Goal: Leave review/rating: Leave review/rating

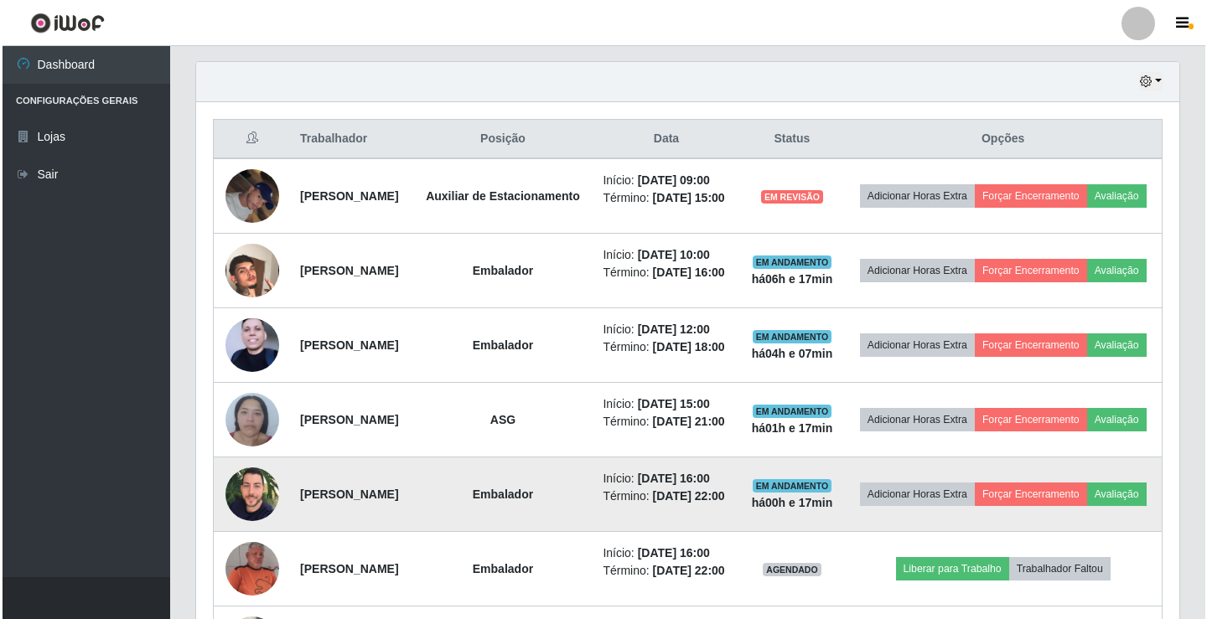
scroll to position [552, 0]
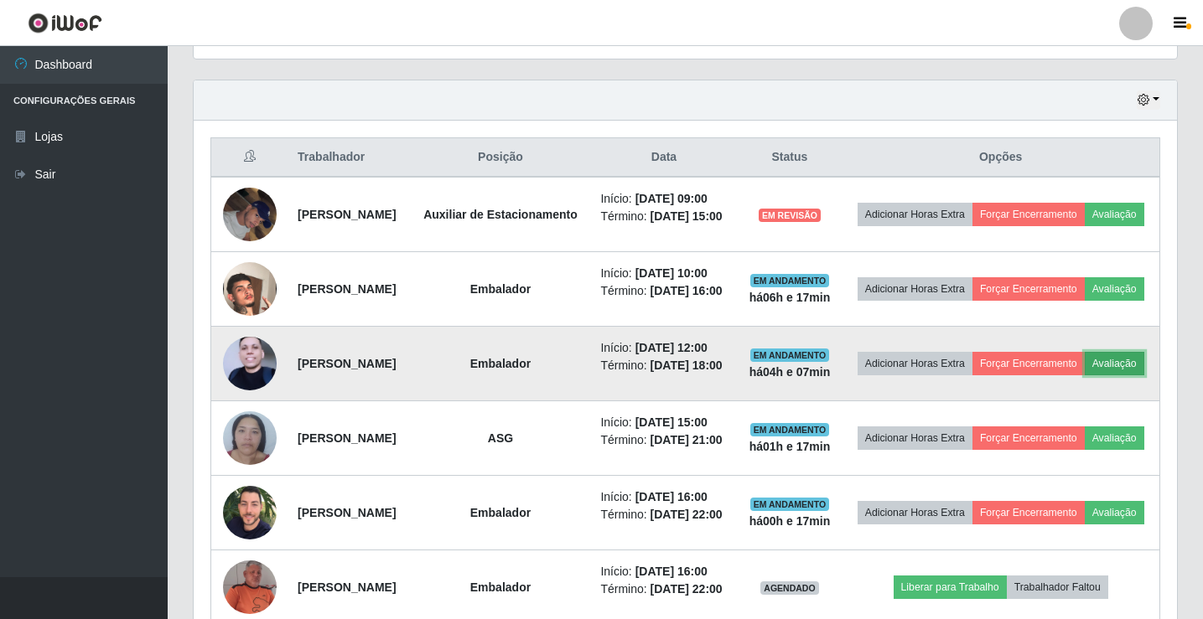
click at [1085, 376] on button "Avaliação" at bounding box center [1115, 363] width 60 height 23
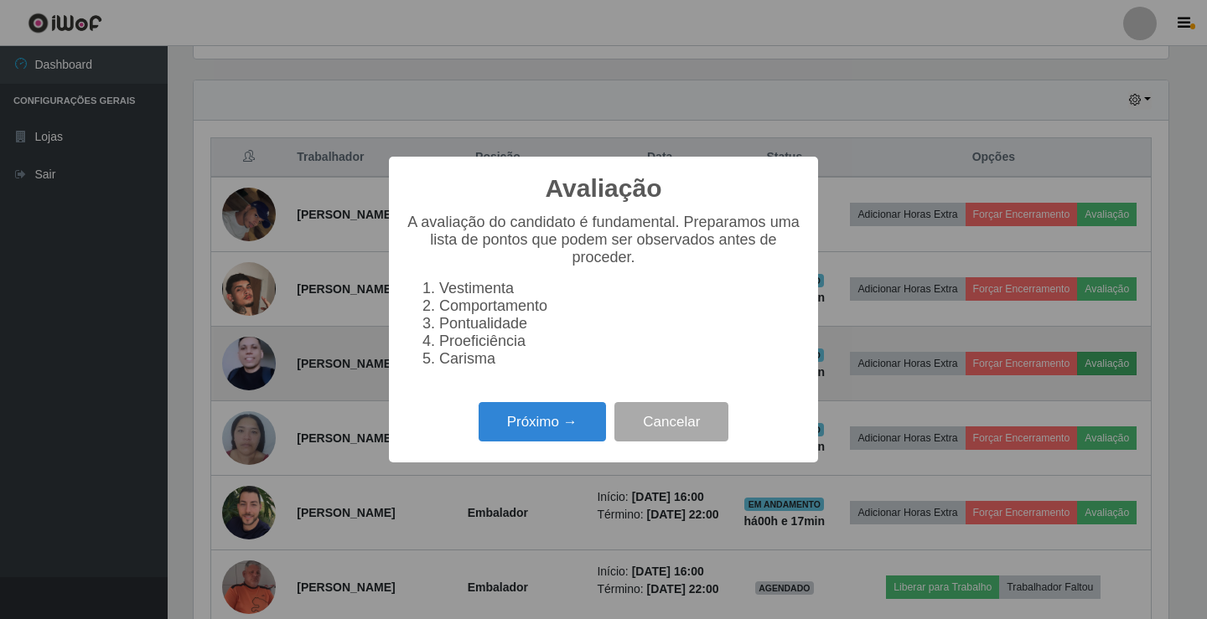
scroll to position [348, 975]
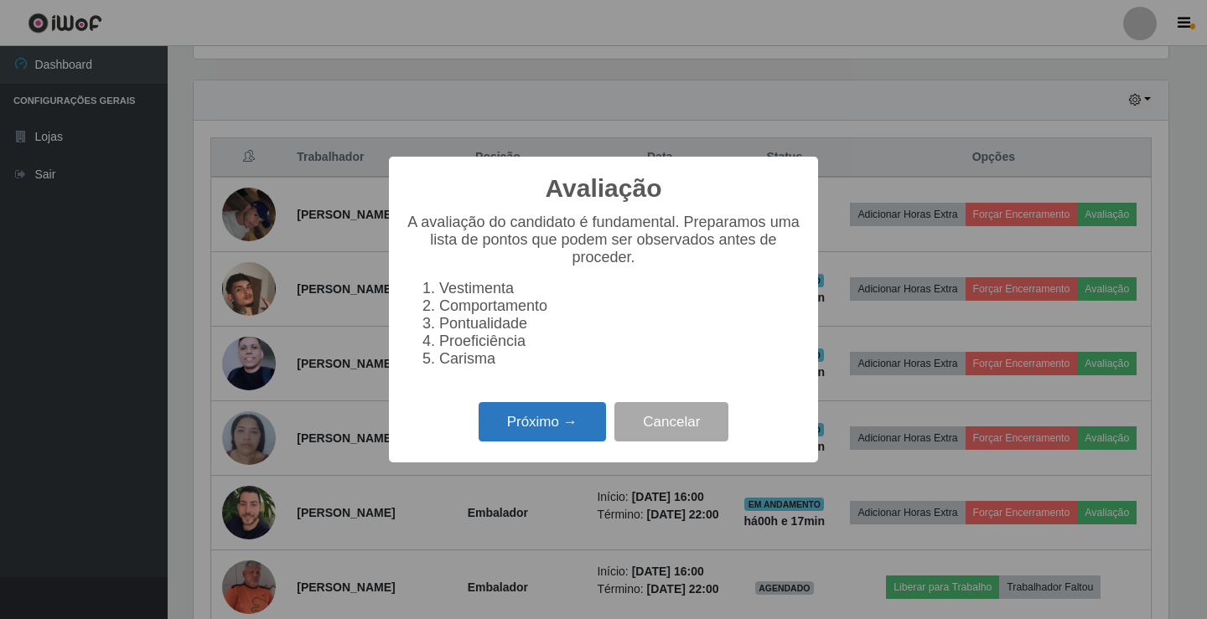
click at [566, 425] on button "Próximo →" at bounding box center [542, 421] width 127 height 39
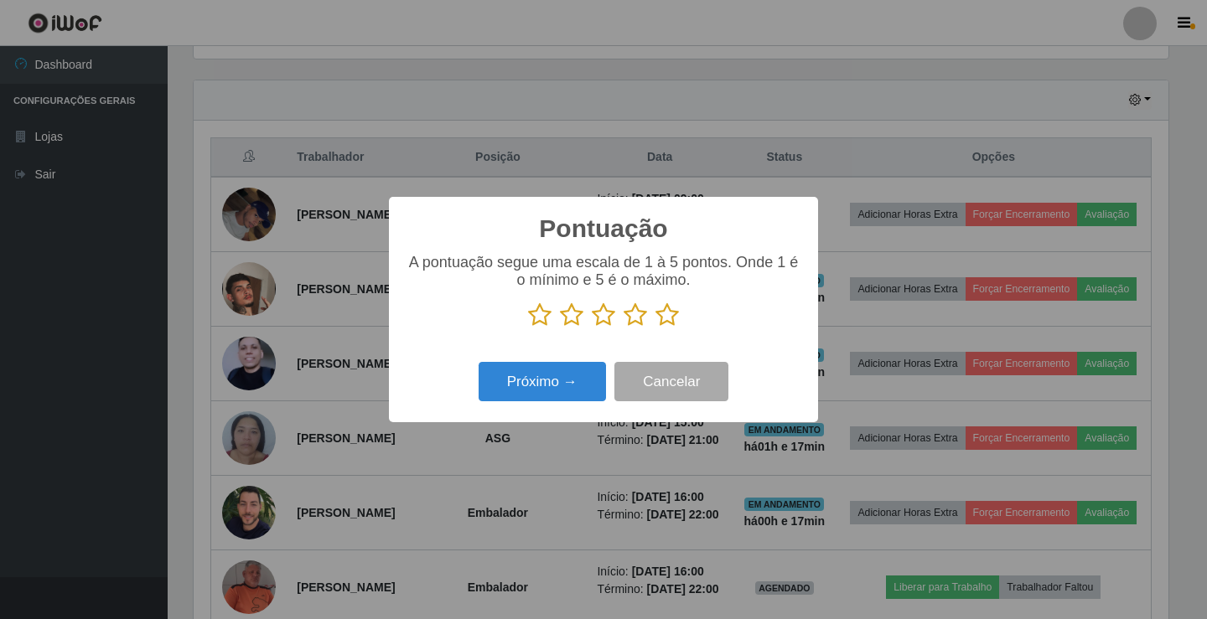
click at [604, 320] on icon at bounding box center [603, 315] width 23 height 25
click at [592, 328] on input "radio" at bounding box center [592, 328] width 0 height 0
click at [558, 401] on button "Próximo →" at bounding box center [542, 381] width 127 height 39
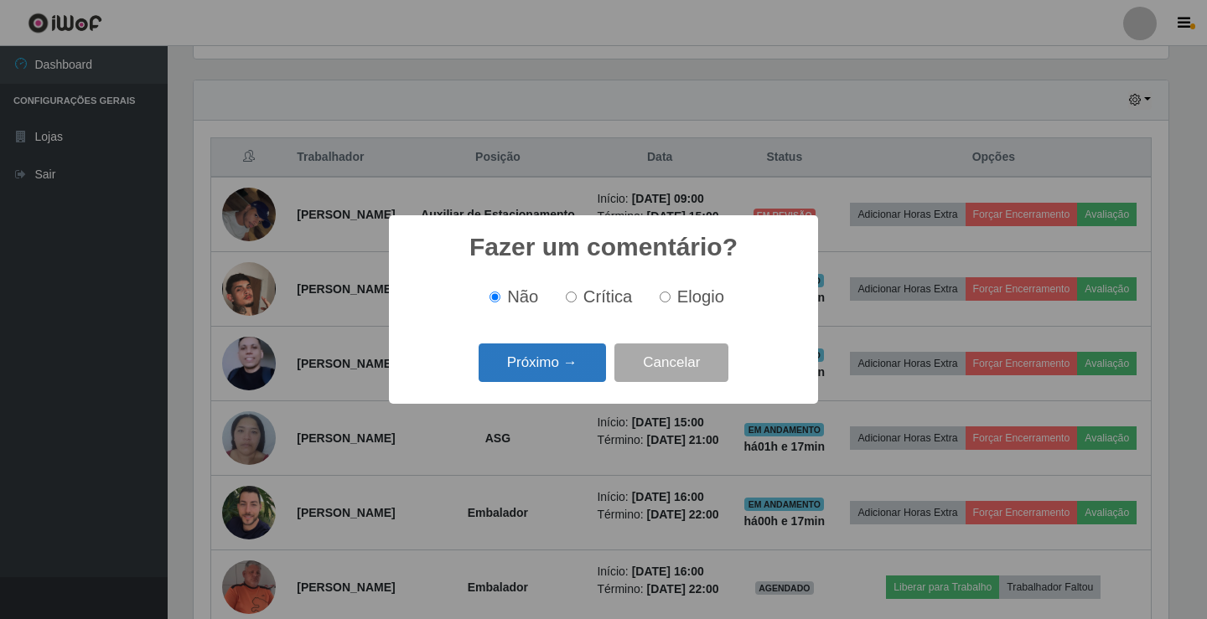
click at [561, 358] on button "Próximo →" at bounding box center [542, 363] width 127 height 39
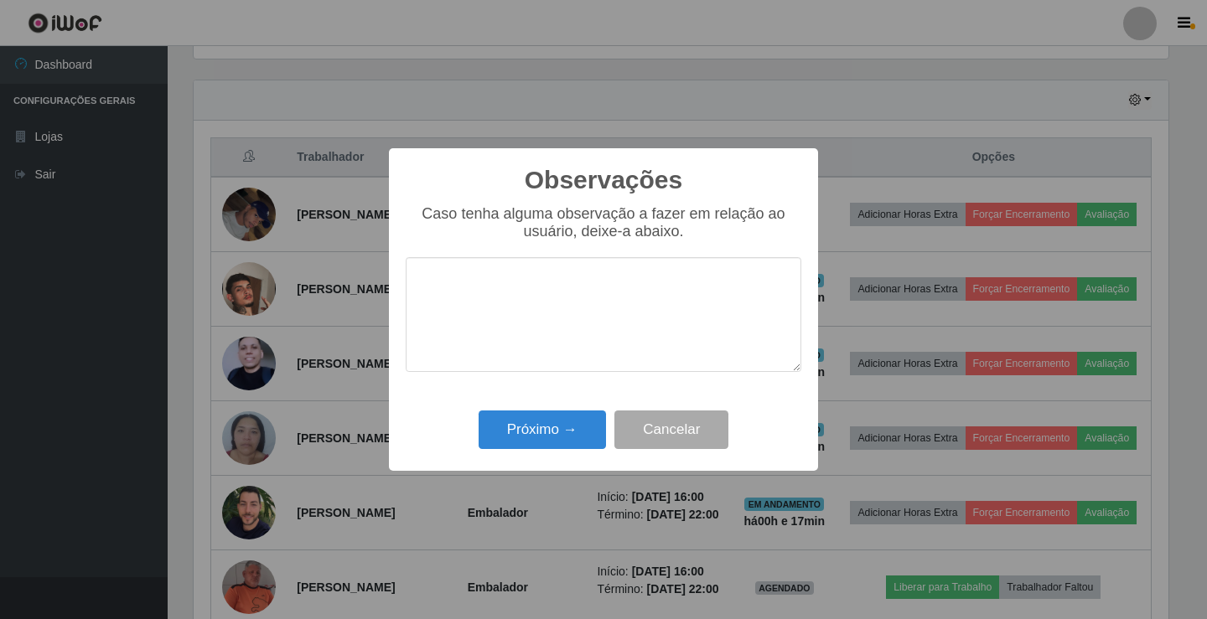
click at [475, 310] on textarea at bounding box center [604, 314] width 396 height 115
type textarea "ativo"
click at [542, 433] on button "Próximo →" at bounding box center [542, 430] width 127 height 39
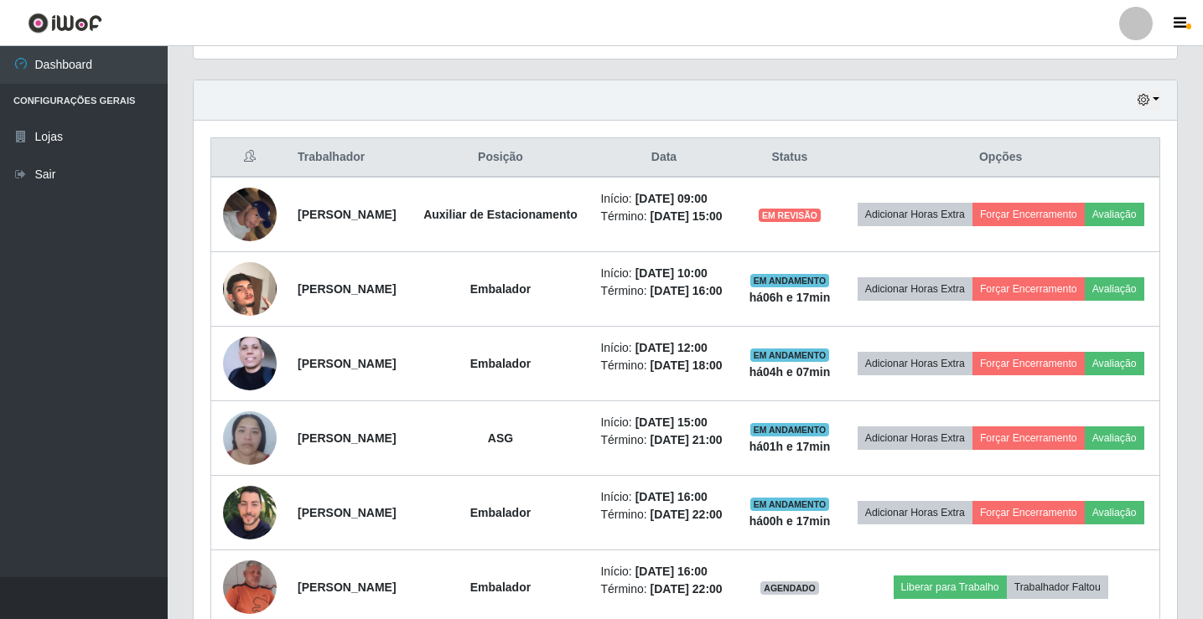
scroll to position [348, 975]
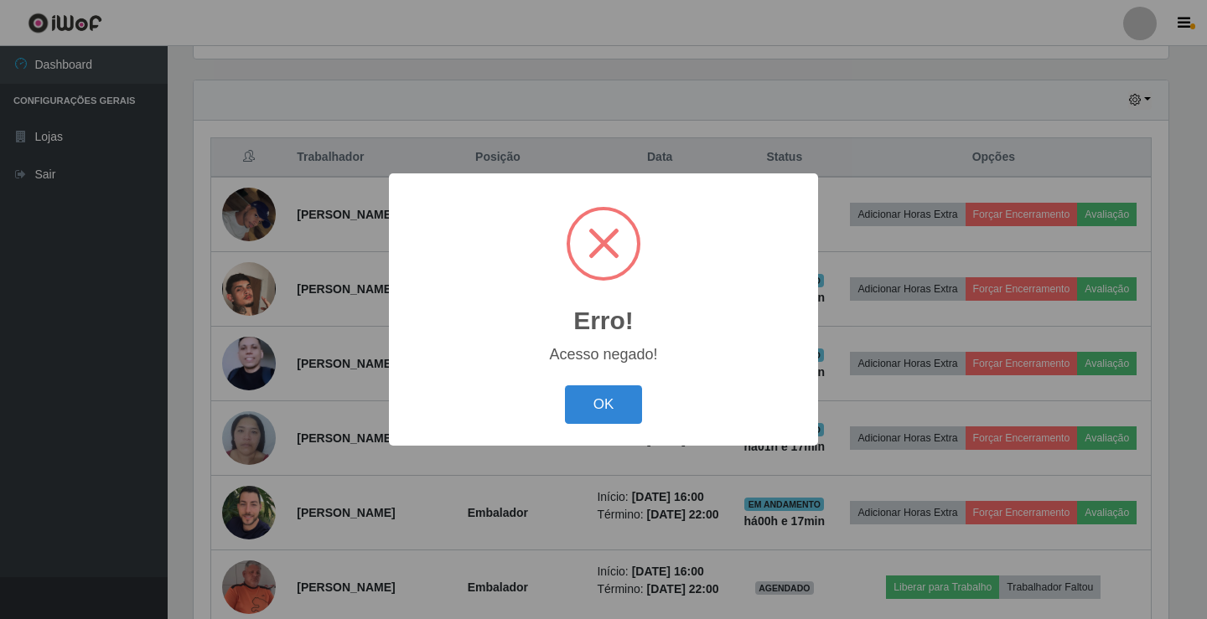
click at [624, 386] on div "OK Cancel" at bounding box center [604, 405] width 396 height 48
click at [621, 402] on button "OK" at bounding box center [604, 405] width 78 height 39
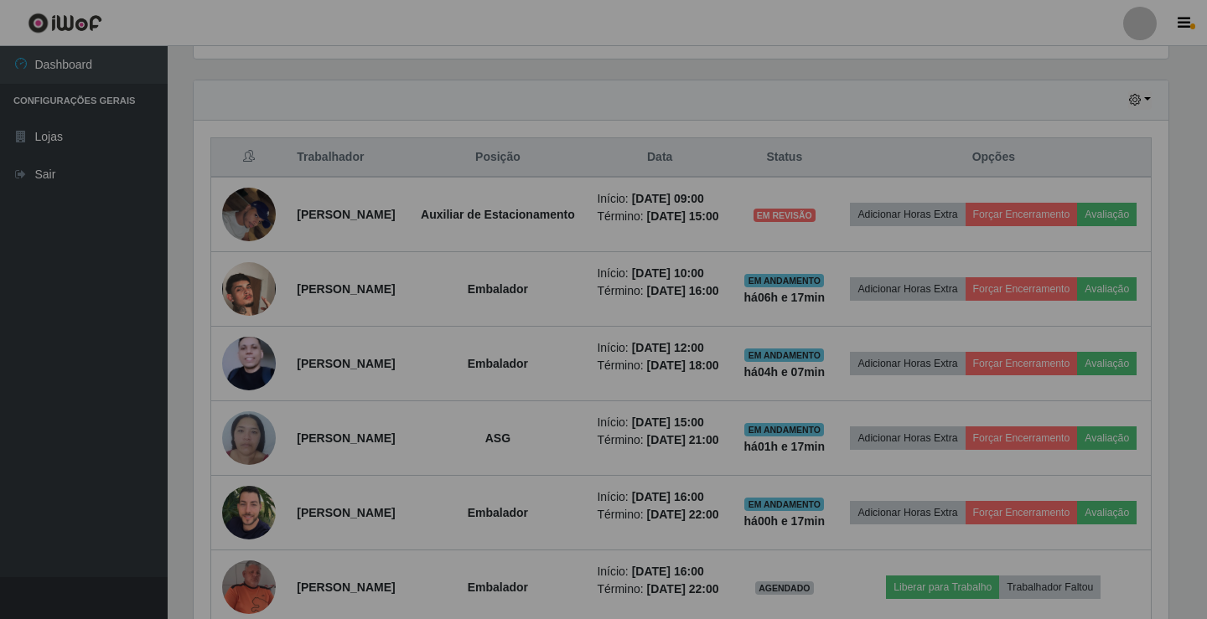
scroll to position [348, 983]
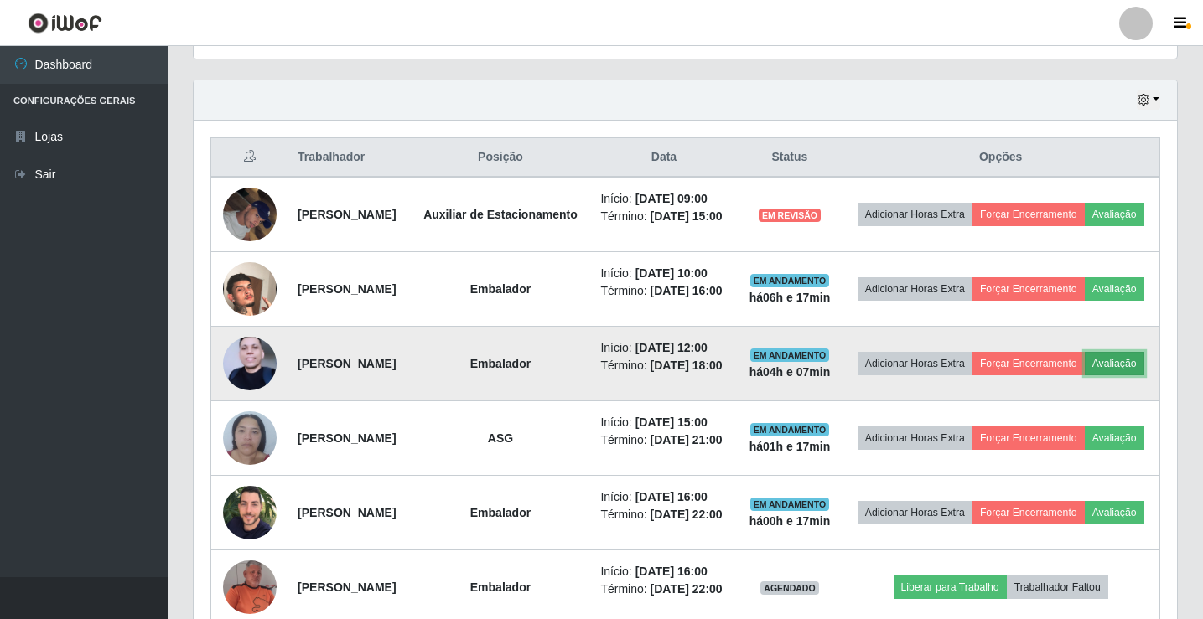
click at [1085, 376] on button "Avaliação" at bounding box center [1115, 363] width 60 height 23
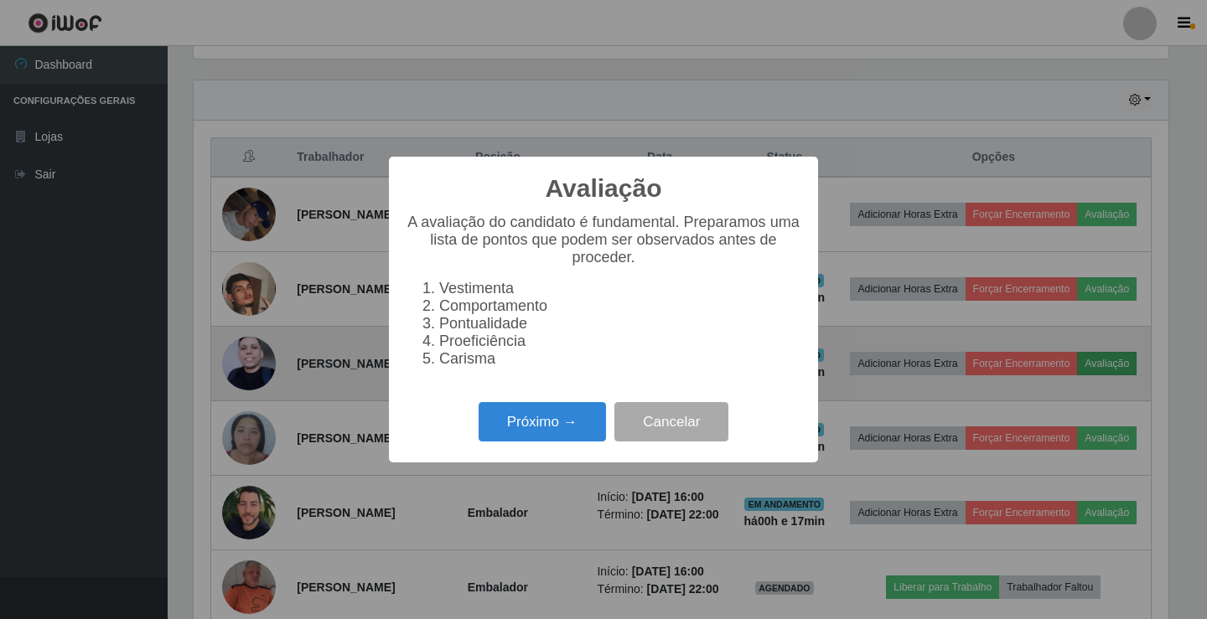
scroll to position [348, 975]
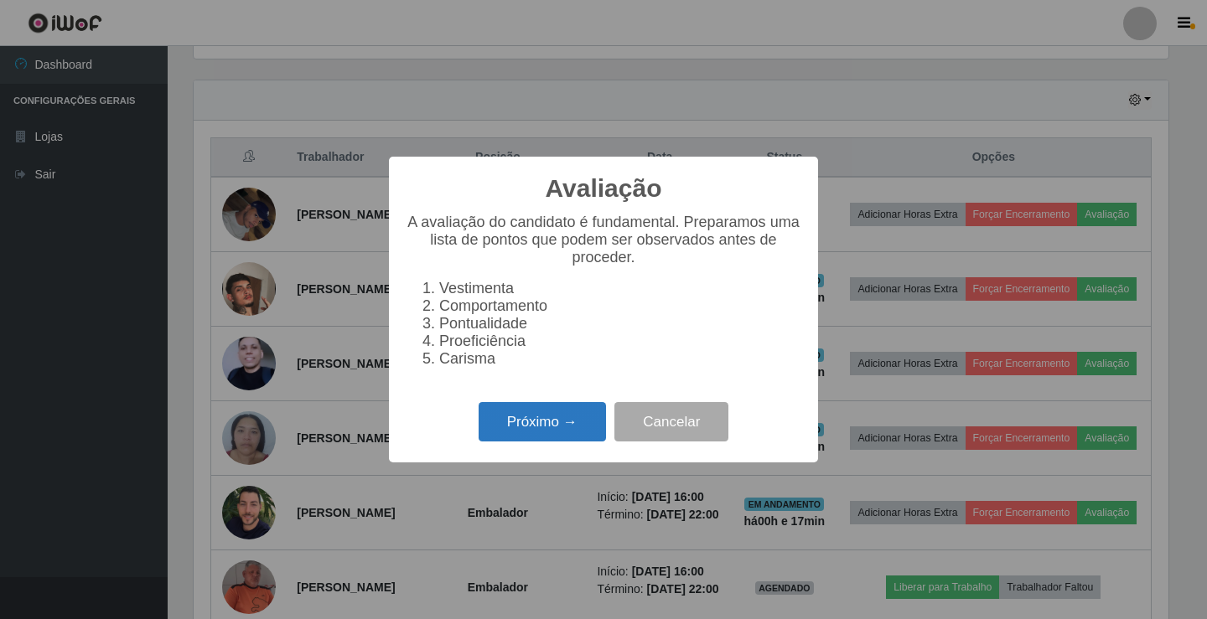
click at [545, 441] on button "Próximo →" at bounding box center [542, 421] width 127 height 39
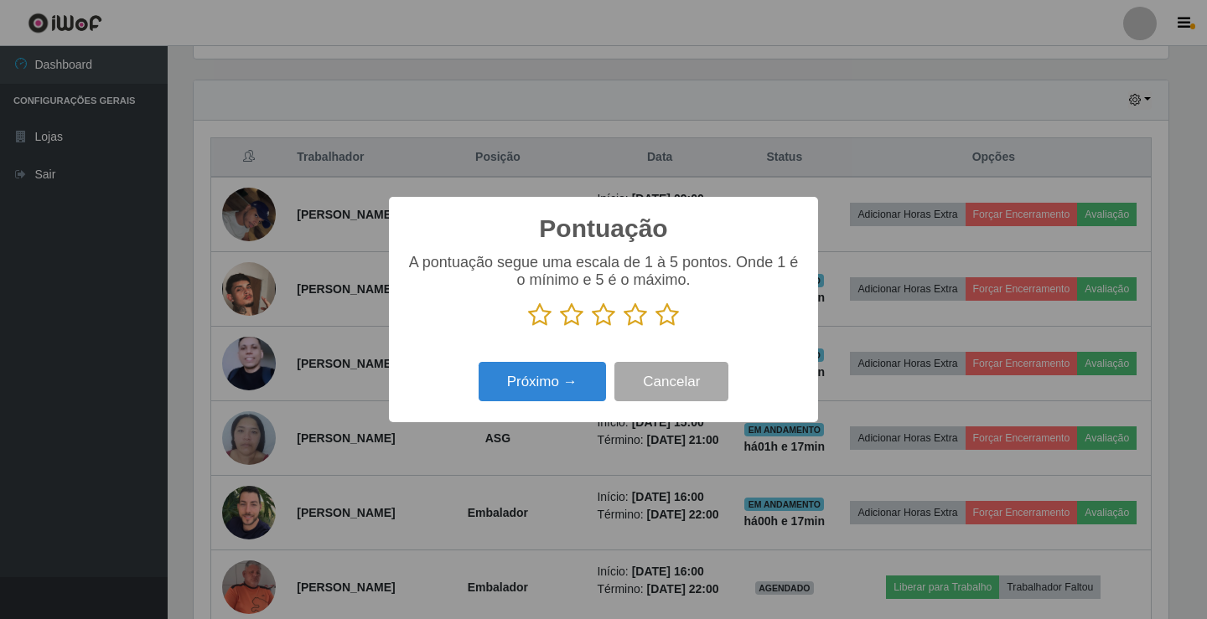
click at [638, 314] on icon at bounding box center [635, 315] width 23 height 25
click at [624, 328] on input "radio" at bounding box center [624, 328] width 0 height 0
click at [581, 384] on button "Próximo →" at bounding box center [542, 381] width 127 height 39
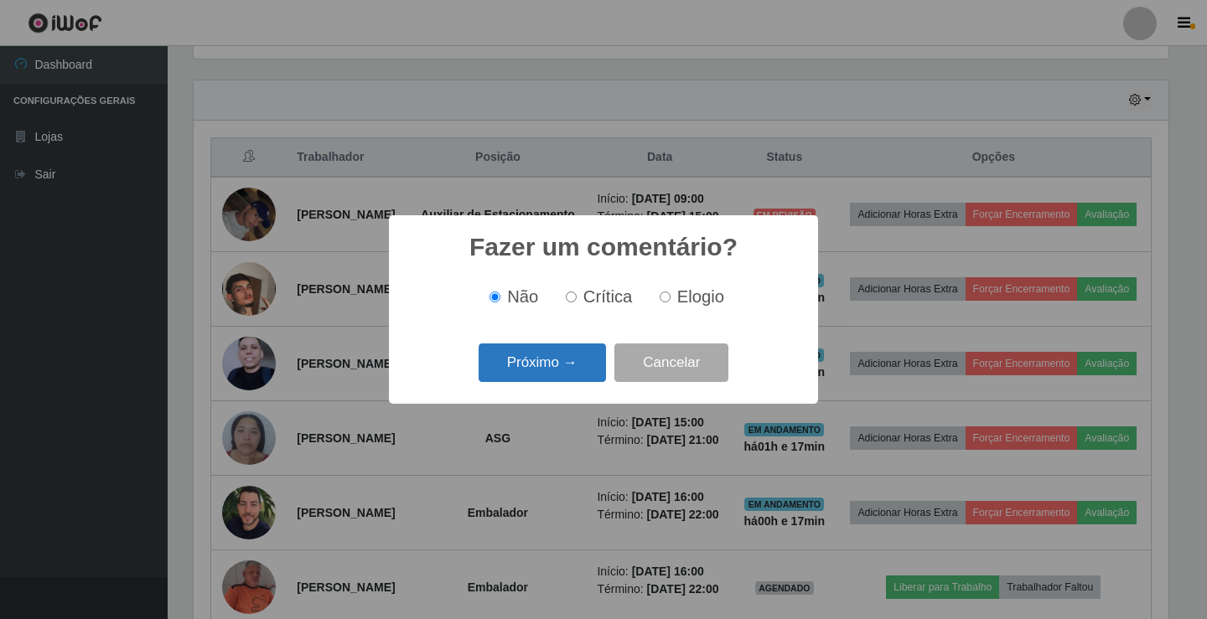
click at [581, 365] on button "Próximo →" at bounding box center [542, 363] width 127 height 39
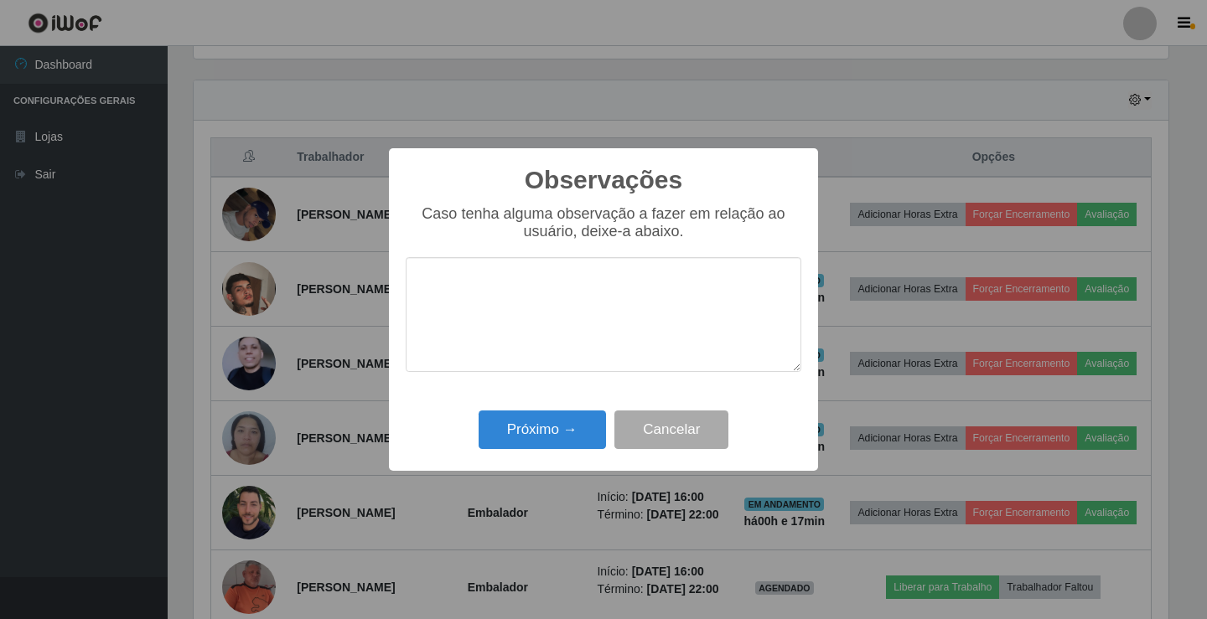
click at [545, 308] on textarea at bounding box center [604, 314] width 396 height 115
type textarea "ativo"
click at [536, 428] on button "Próximo →" at bounding box center [542, 430] width 127 height 39
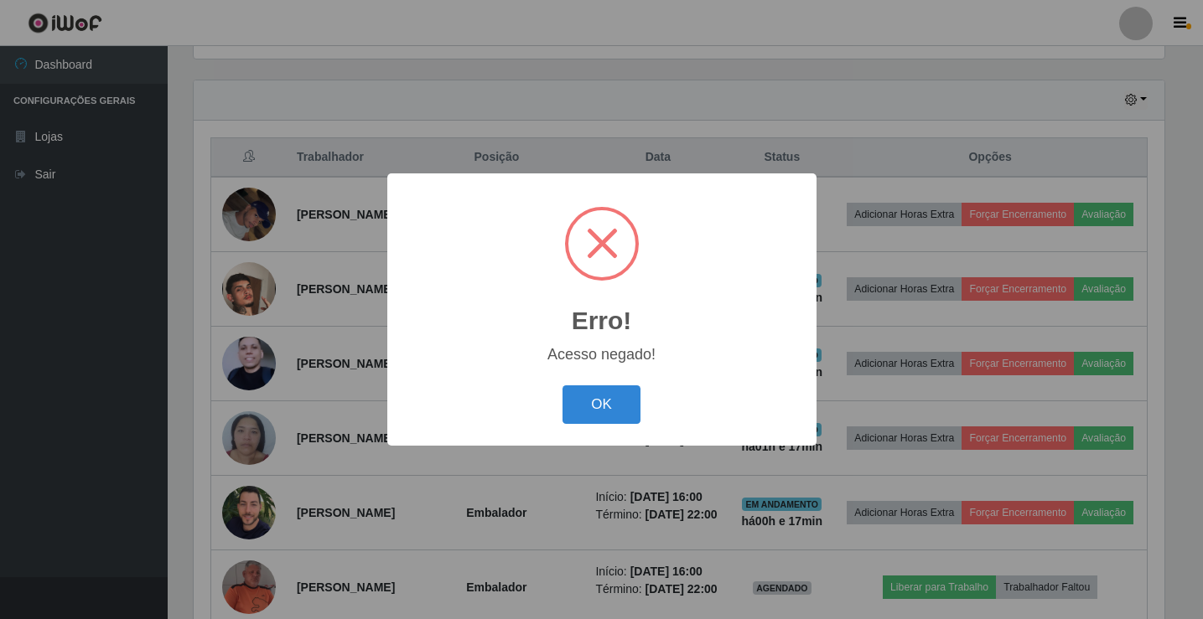
scroll to position [348, 975]
click at [607, 398] on button "OK" at bounding box center [604, 405] width 78 height 39
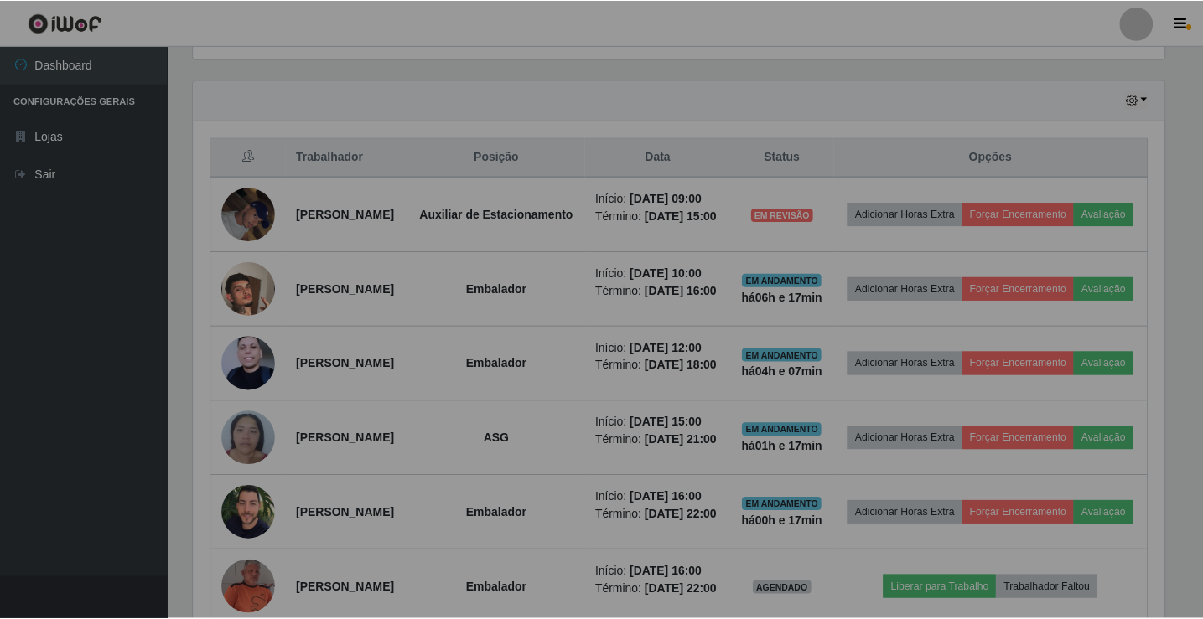
scroll to position [348, 983]
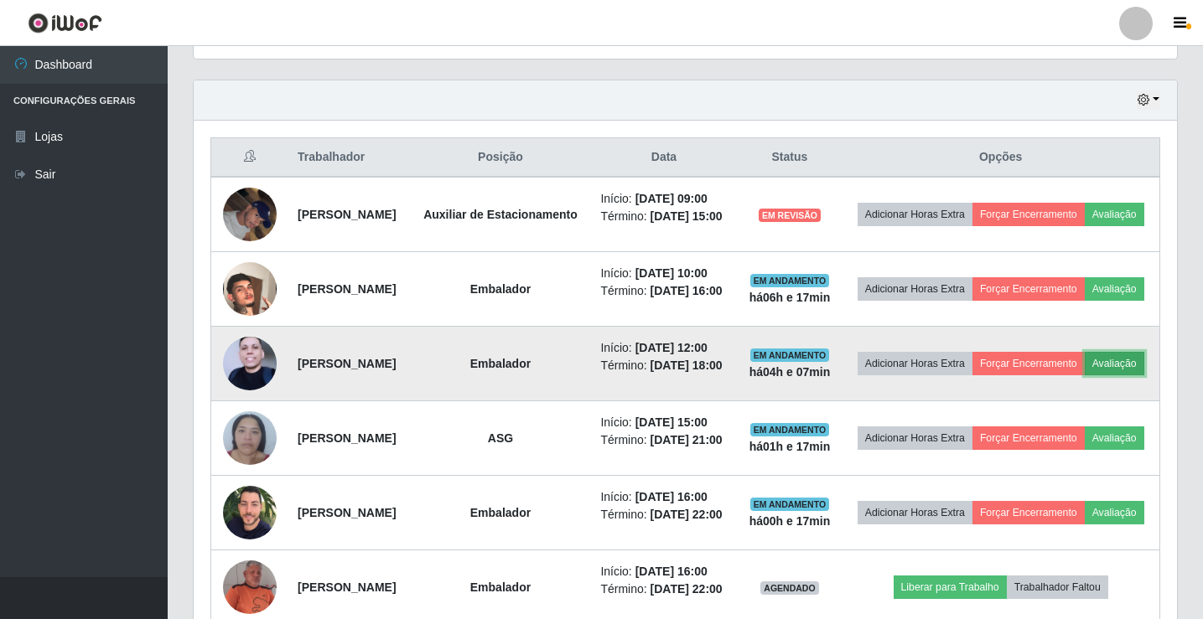
click at [1085, 376] on button "Avaliação" at bounding box center [1115, 363] width 60 height 23
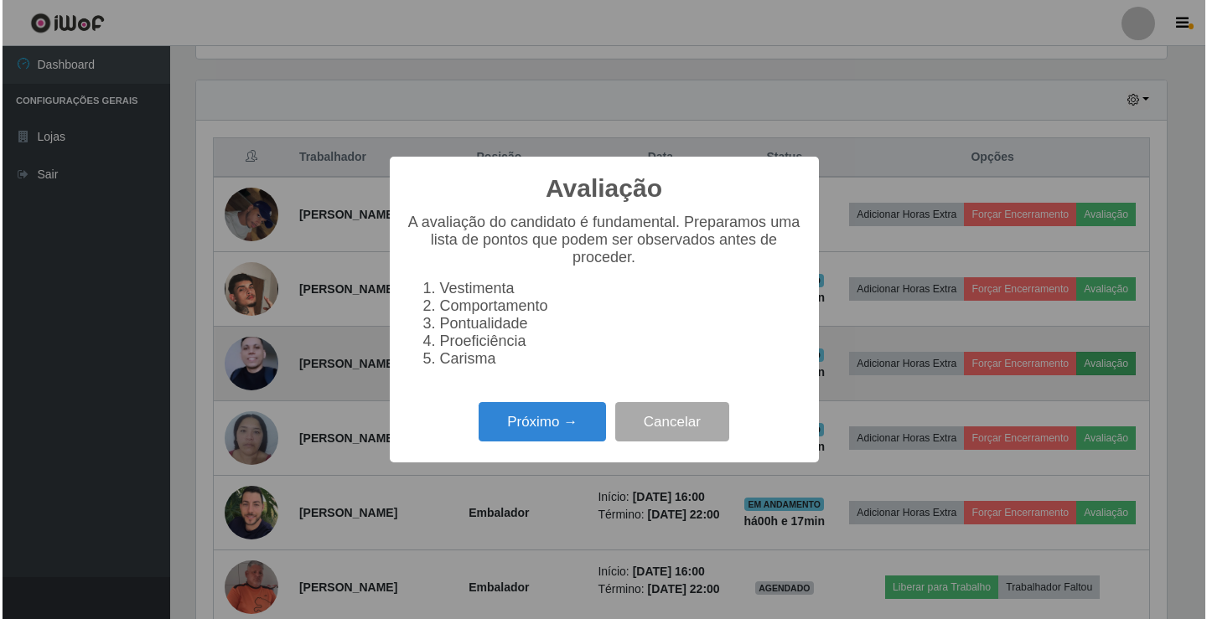
scroll to position [348, 975]
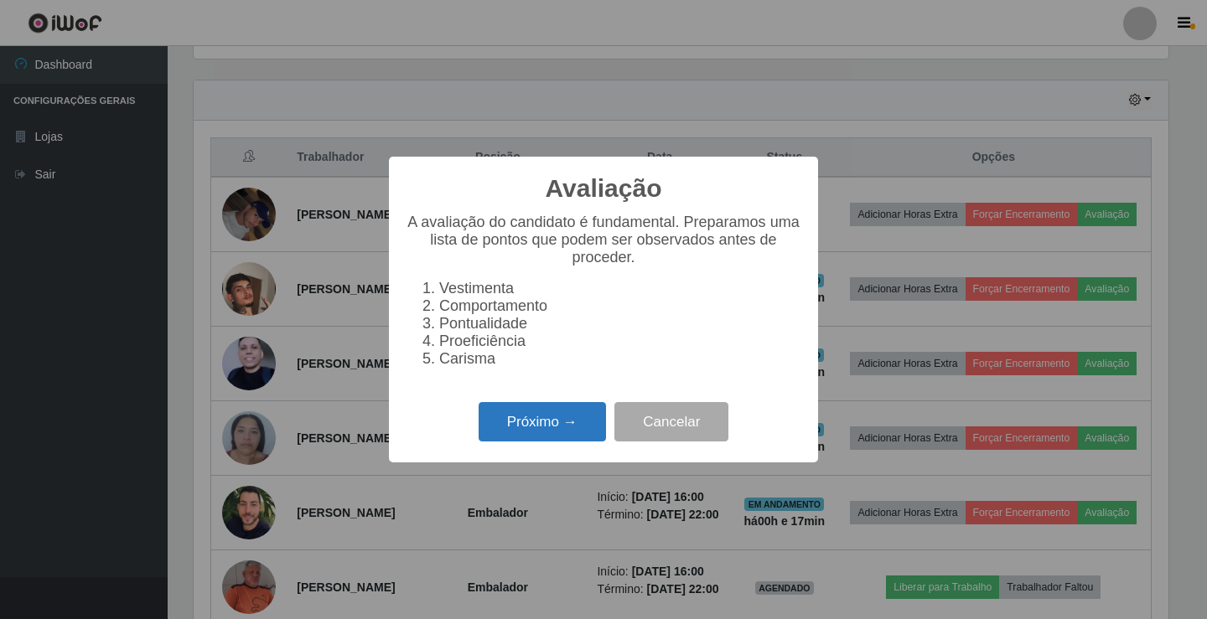
click at [557, 436] on button "Próximo →" at bounding box center [542, 421] width 127 height 39
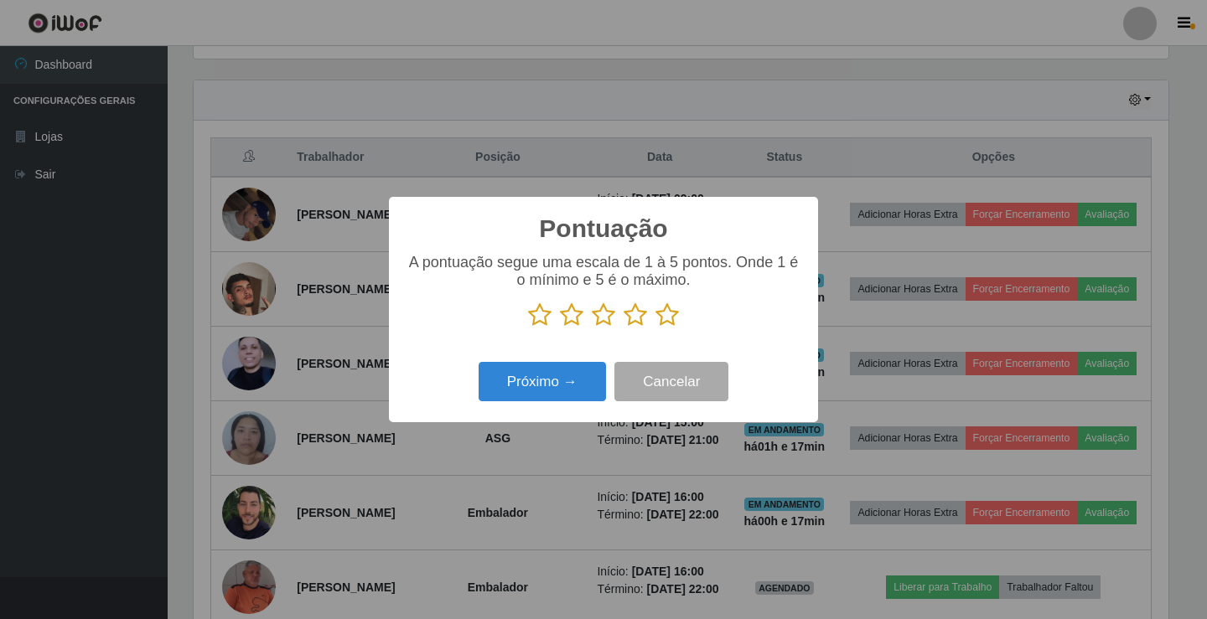
scroll to position [837916, 837289]
click at [606, 320] on icon at bounding box center [603, 315] width 23 height 25
click at [592, 328] on input "radio" at bounding box center [592, 328] width 0 height 0
click at [587, 374] on button "Próximo →" at bounding box center [542, 381] width 127 height 39
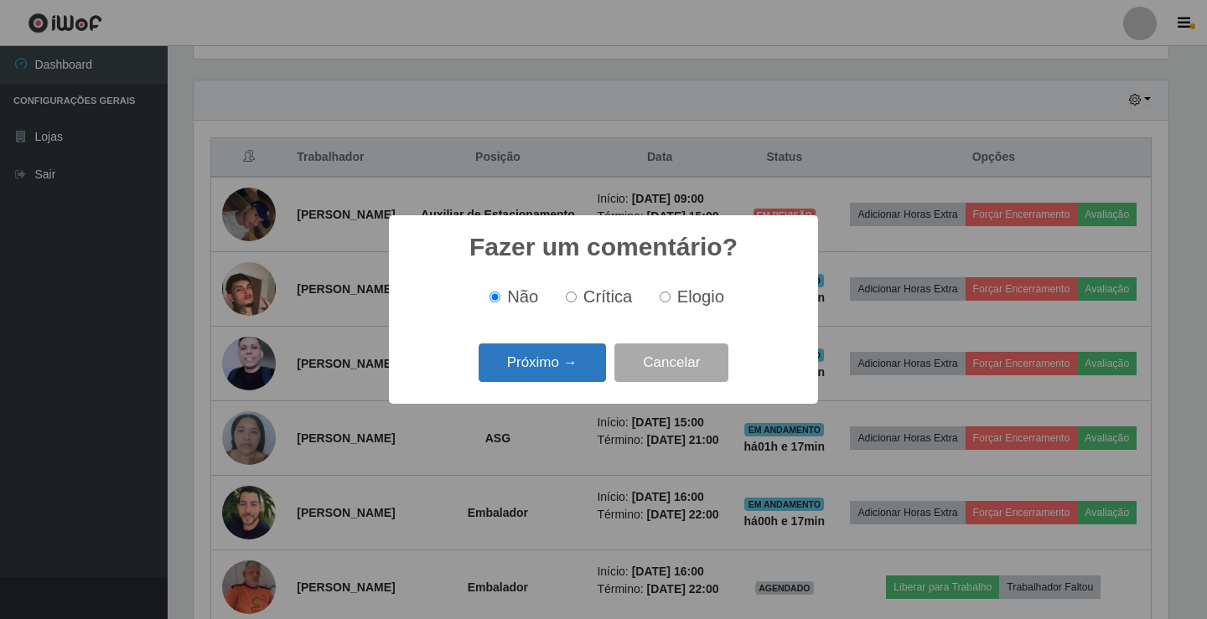
click at [577, 364] on button "Próximo →" at bounding box center [542, 363] width 127 height 39
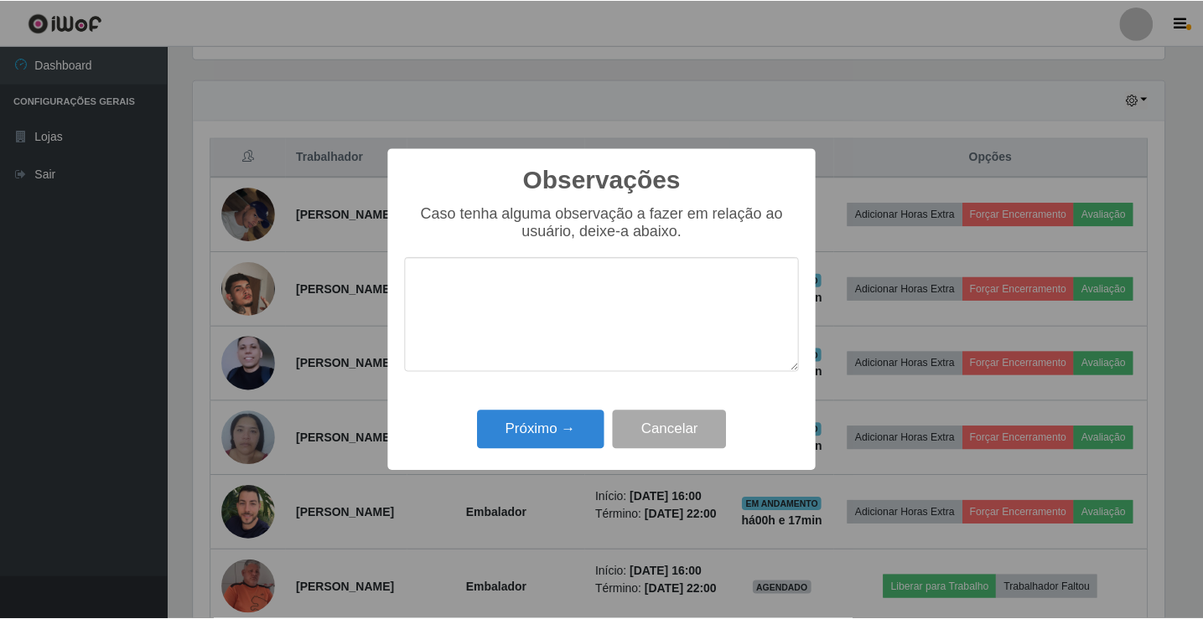
scroll to position [0, 0]
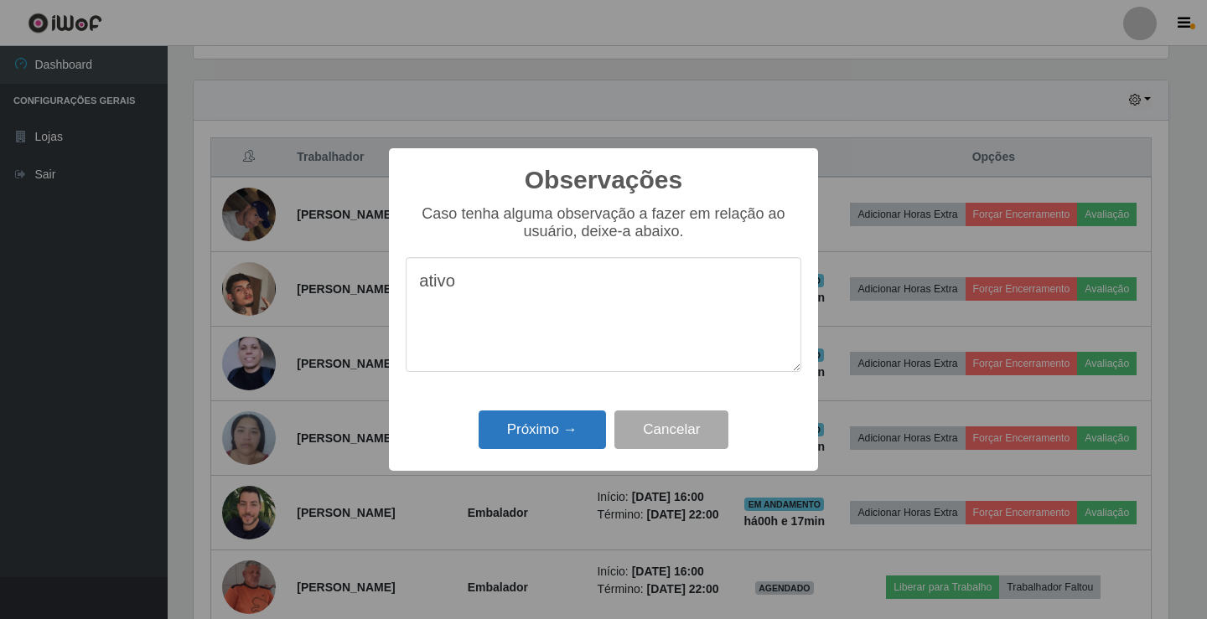
type textarea "ativo"
click at [571, 422] on button "Próximo →" at bounding box center [542, 430] width 127 height 39
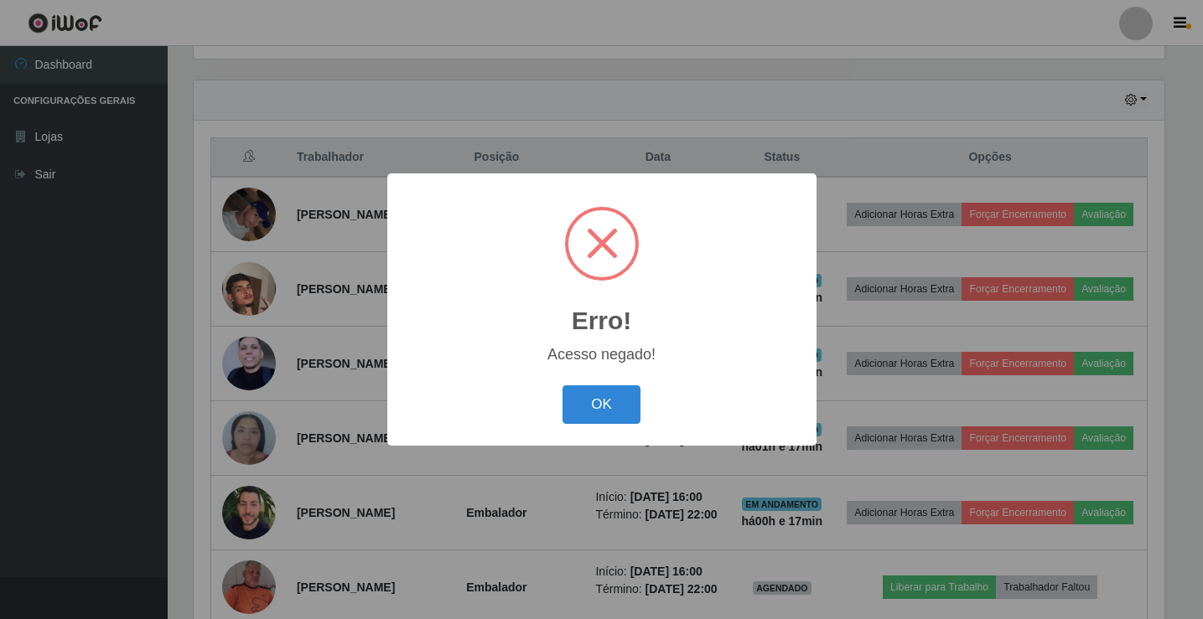
scroll to position [348, 975]
click at [623, 407] on button "OK" at bounding box center [604, 405] width 78 height 39
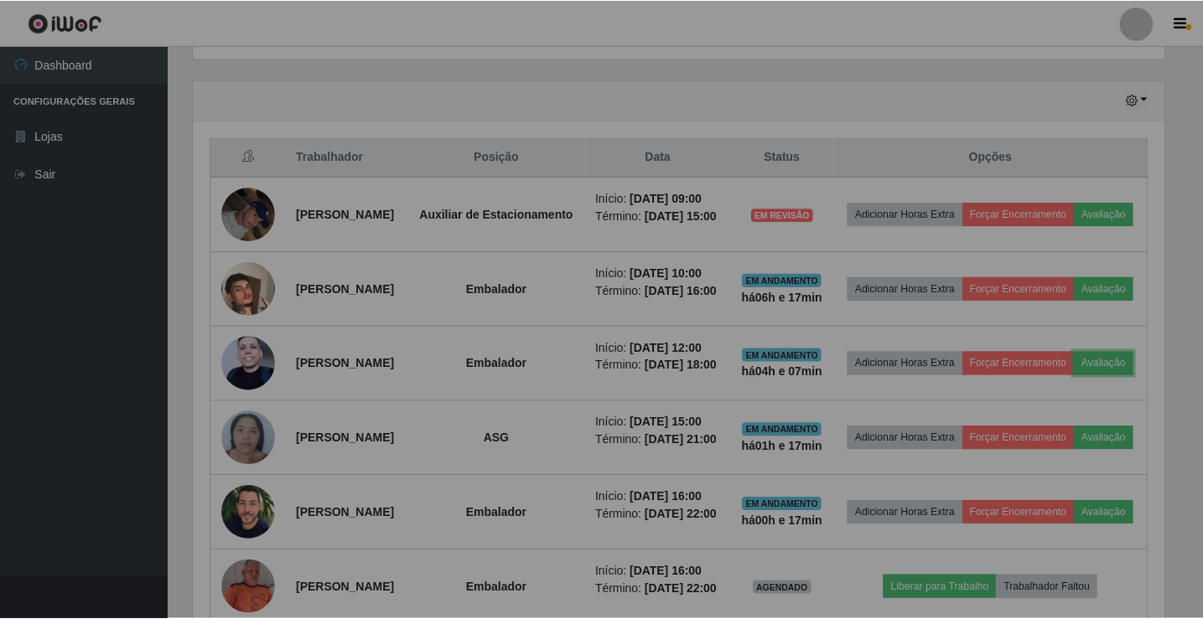
scroll to position [348, 983]
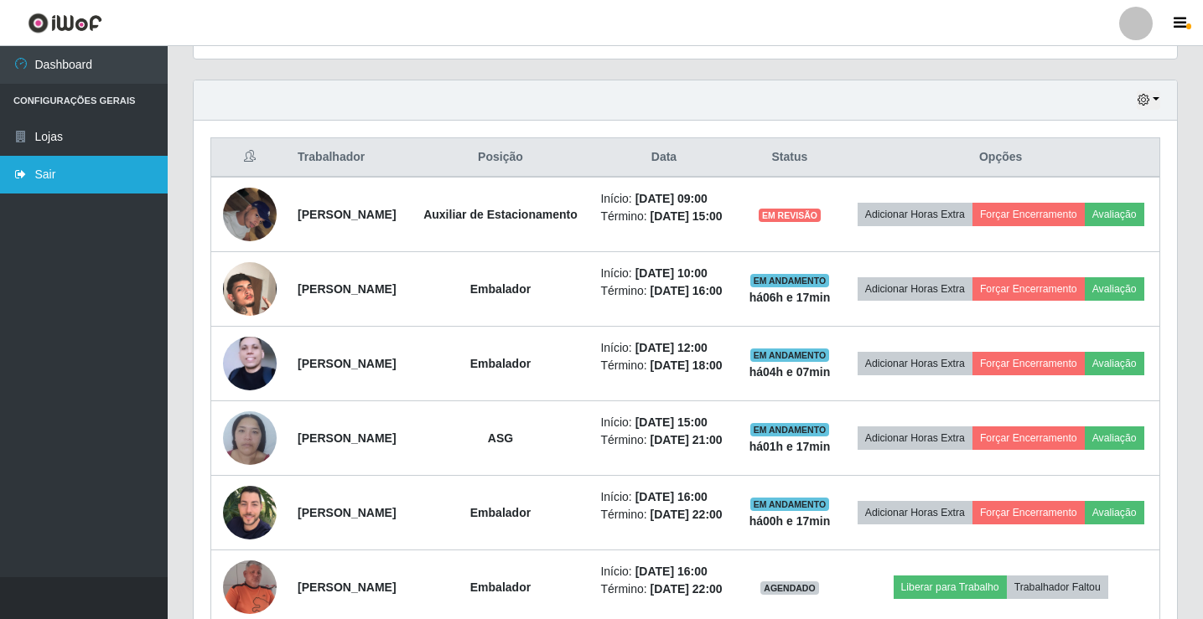
click at [57, 186] on link "Sair" at bounding box center [84, 175] width 168 height 38
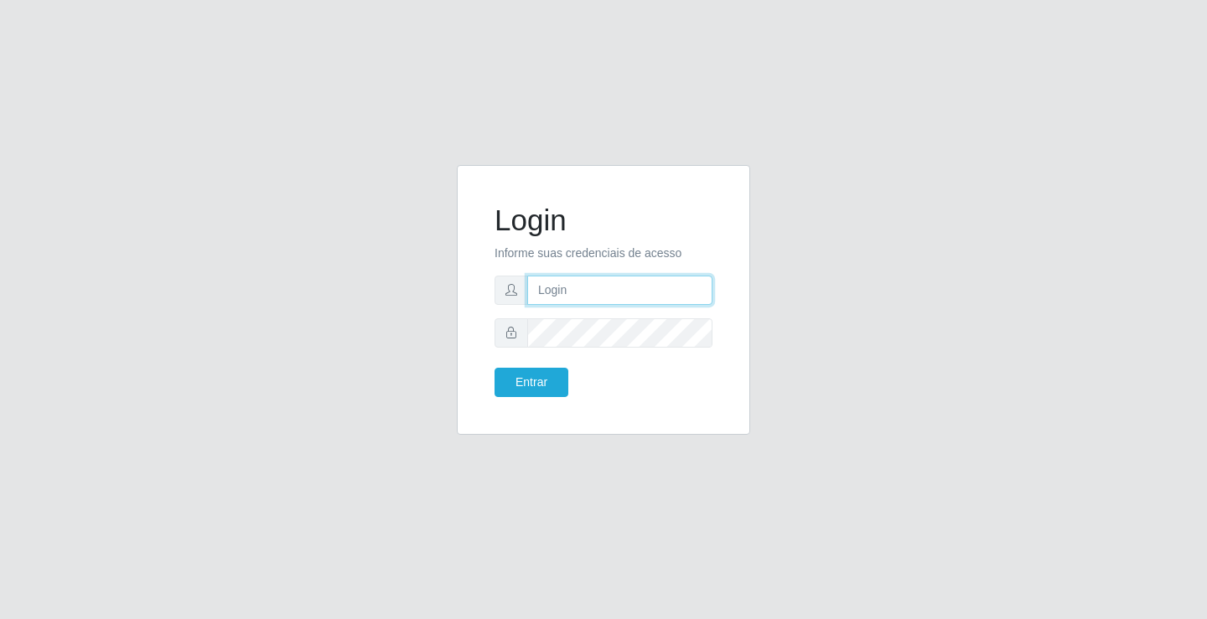
click at [554, 281] on input "text" at bounding box center [619, 290] width 185 height 29
type input "zivaneide@ideal"
click at [495, 368] on button "Entrar" at bounding box center [532, 382] width 74 height 29
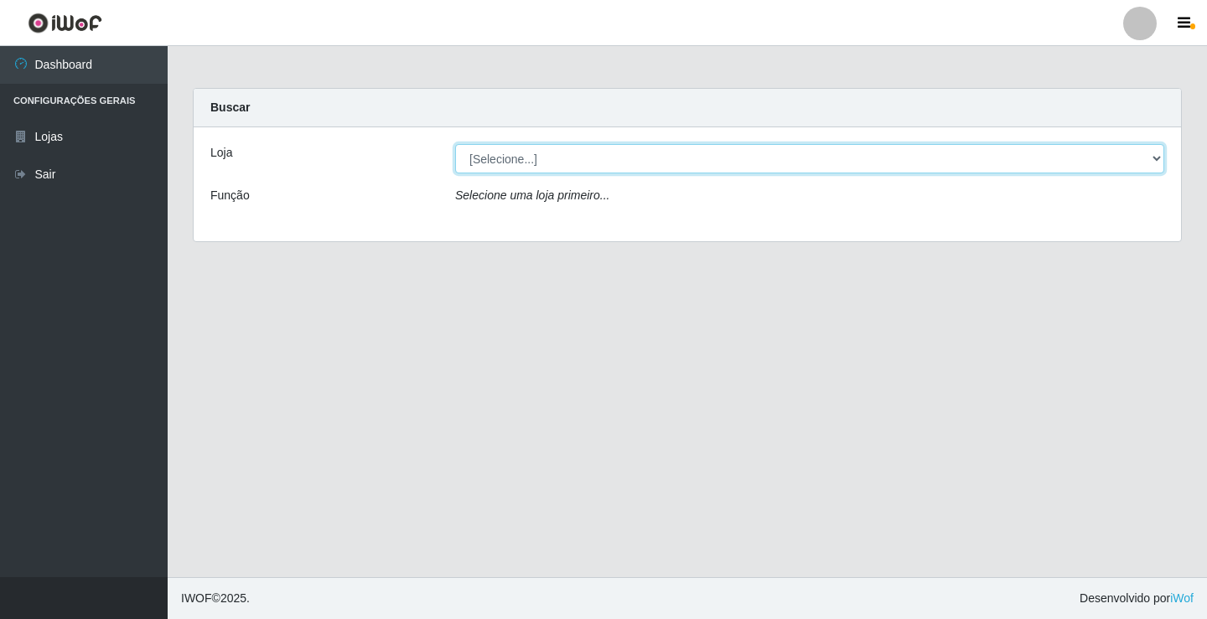
click at [1156, 155] on select "[Selecione...] Ideal - Conceição" at bounding box center [809, 158] width 709 height 29
select select "231"
click at [455, 144] on select "[Selecione...] Ideal - Conceição" at bounding box center [809, 158] width 709 height 29
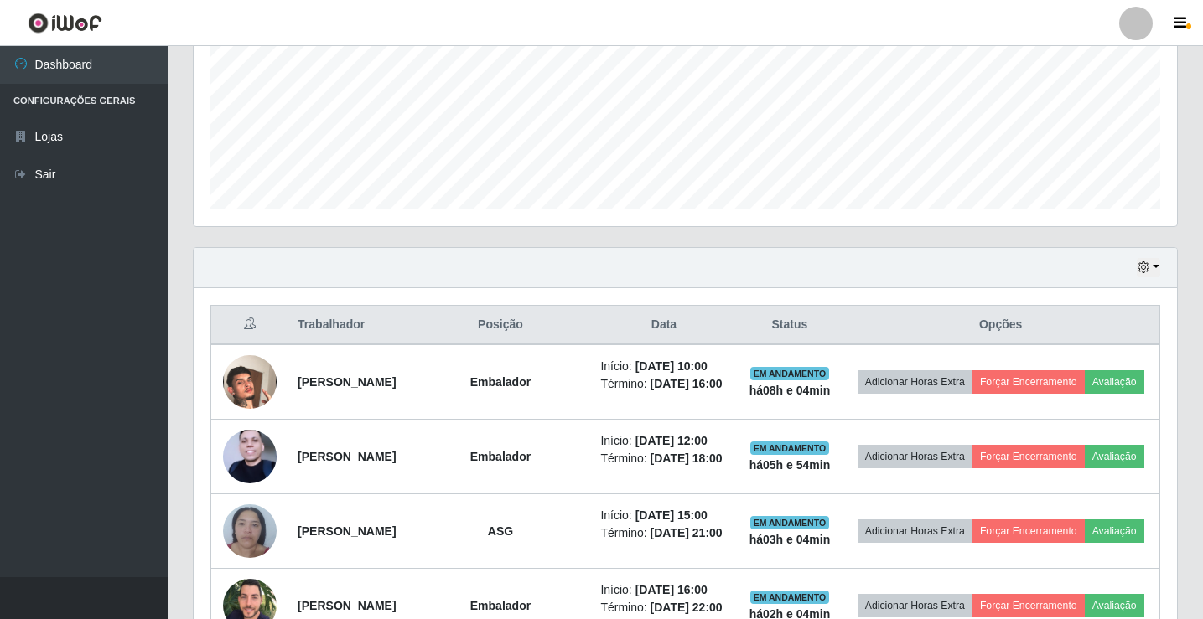
scroll to position [419, 0]
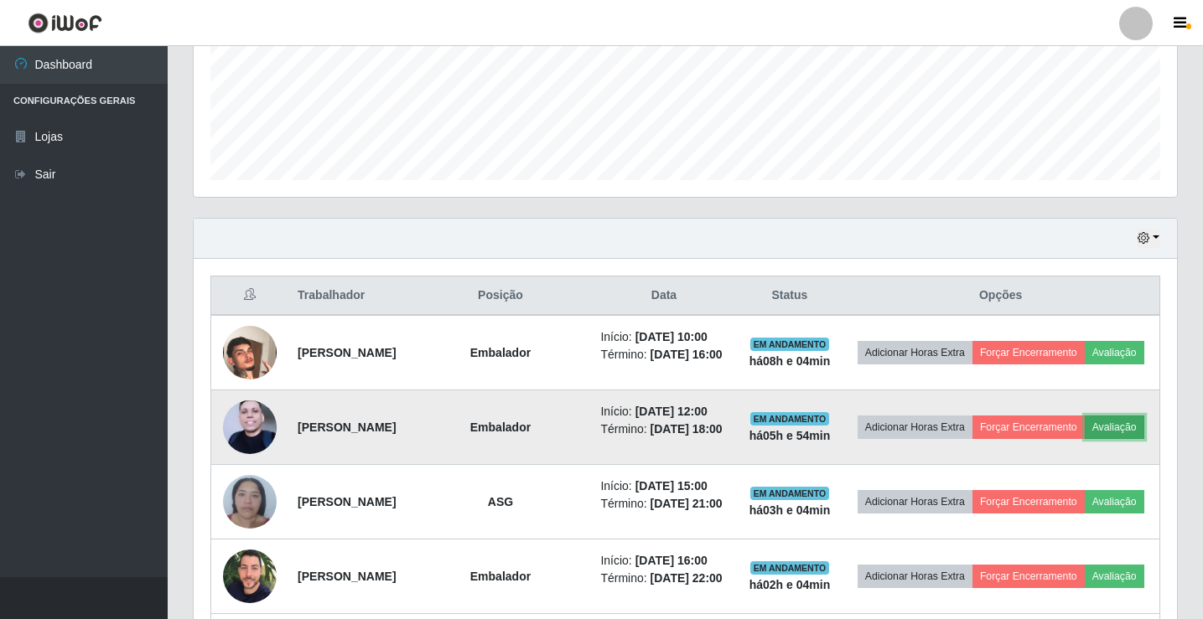
click at [1085, 439] on button "Avaliação" at bounding box center [1115, 427] width 60 height 23
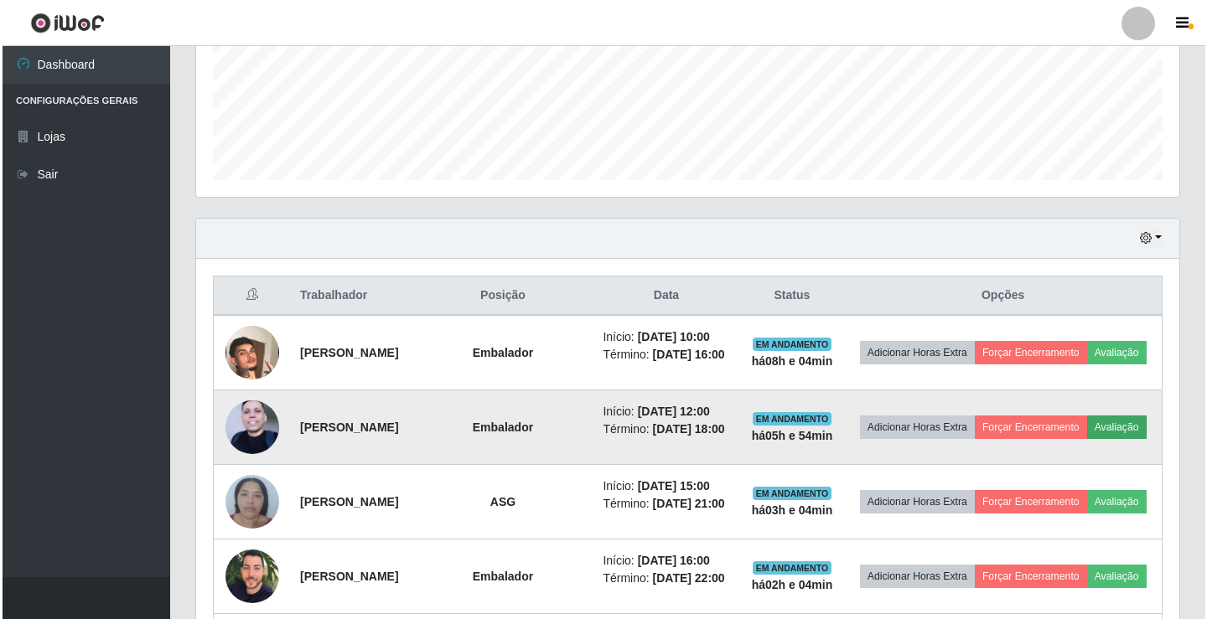
scroll to position [348, 975]
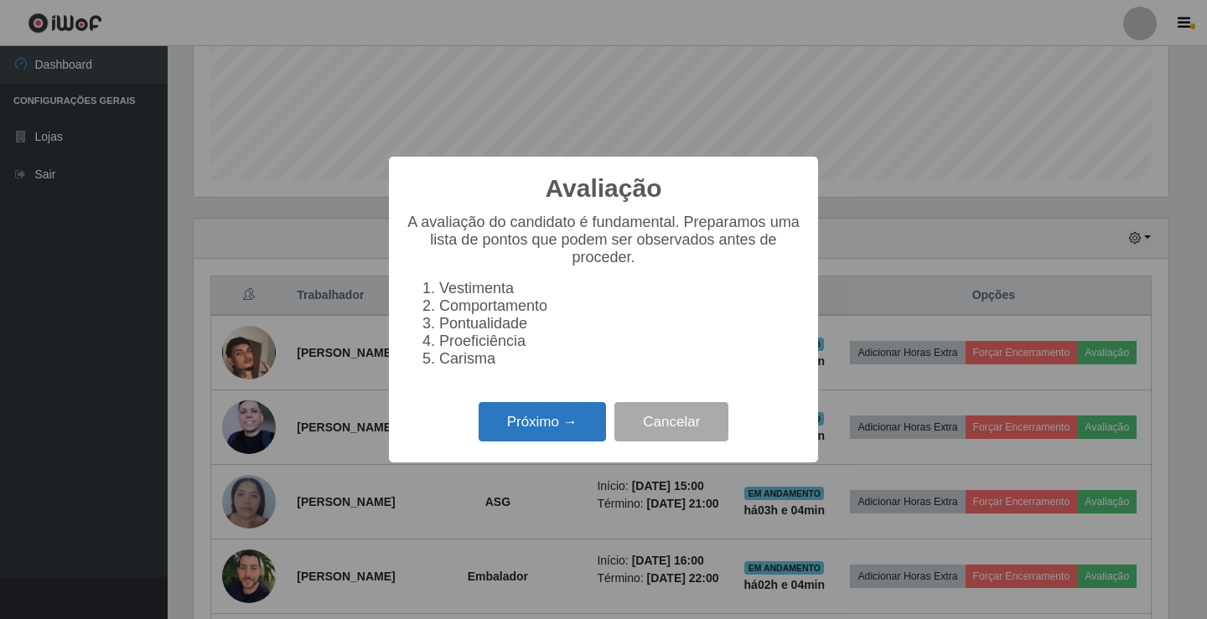
click at [552, 427] on button "Próximo →" at bounding box center [542, 421] width 127 height 39
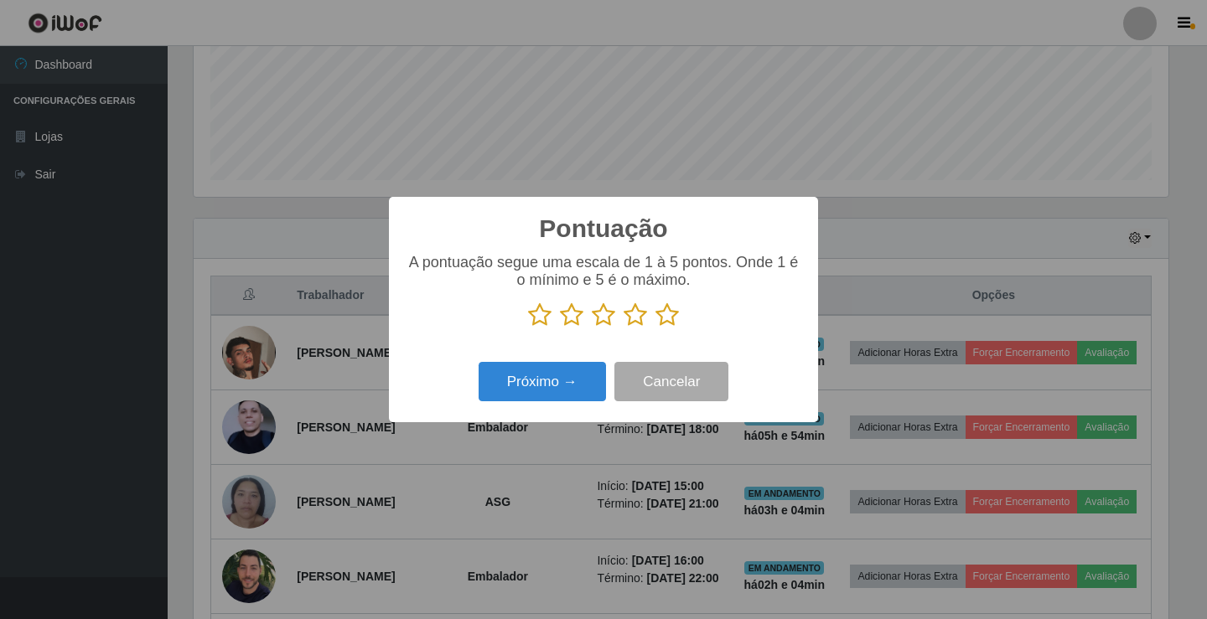
scroll to position [837916, 837289]
click at [601, 319] on icon at bounding box center [603, 315] width 23 height 25
click at [592, 328] on input "radio" at bounding box center [592, 328] width 0 height 0
click at [558, 381] on button "Próximo →" at bounding box center [542, 381] width 127 height 39
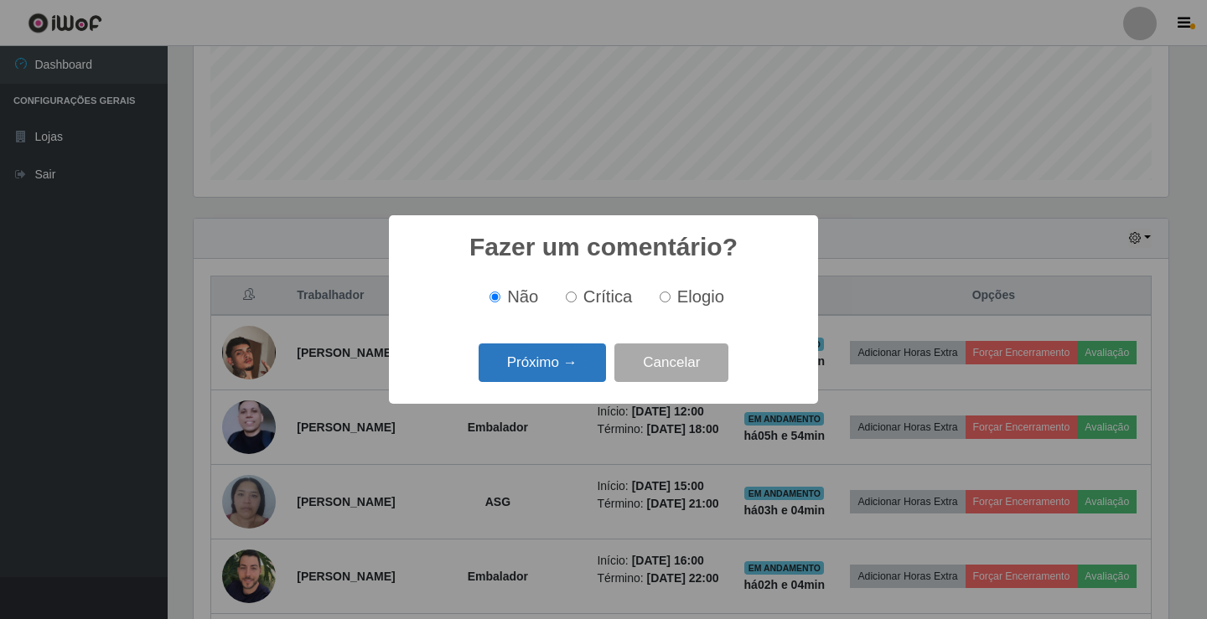
click at [547, 351] on button "Próximo →" at bounding box center [542, 363] width 127 height 39
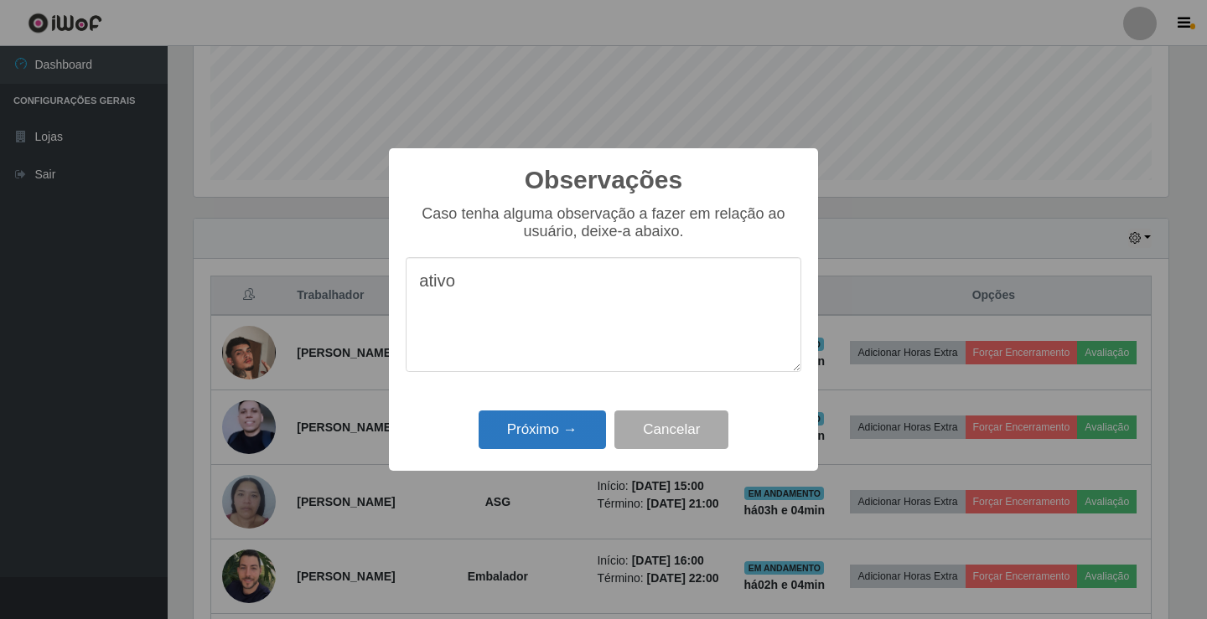
type textarea "ativo"
click at [536, 428] on button "Próximo →" at bounding box center [542, 430] width 127 height 39
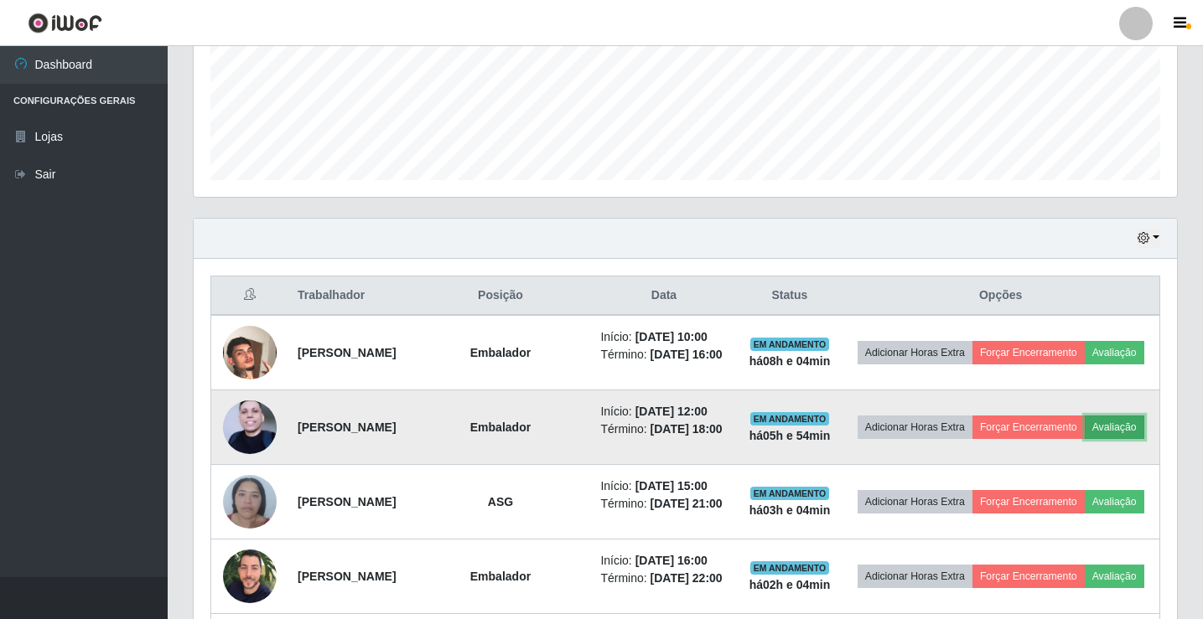
click at [1085, 439] on button "Avaliação" at bounding box center [1115, 427] width 60 height 23
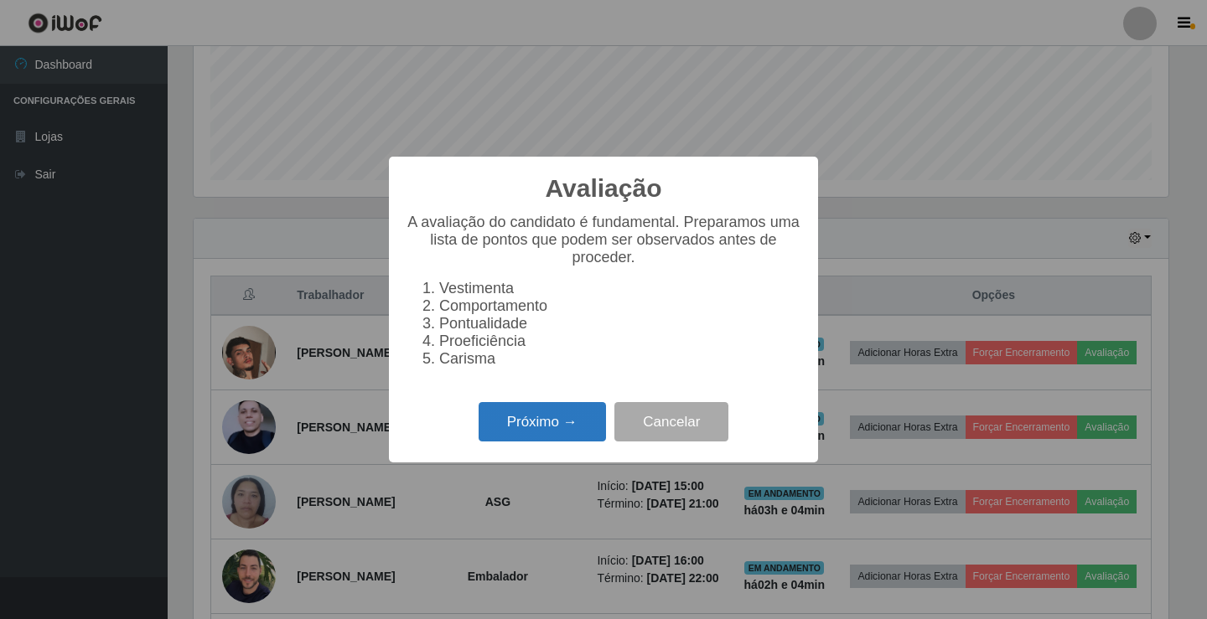
click at [546, 428] on button "Próximo →" at bounding box center [542, 421] width 127 height 39
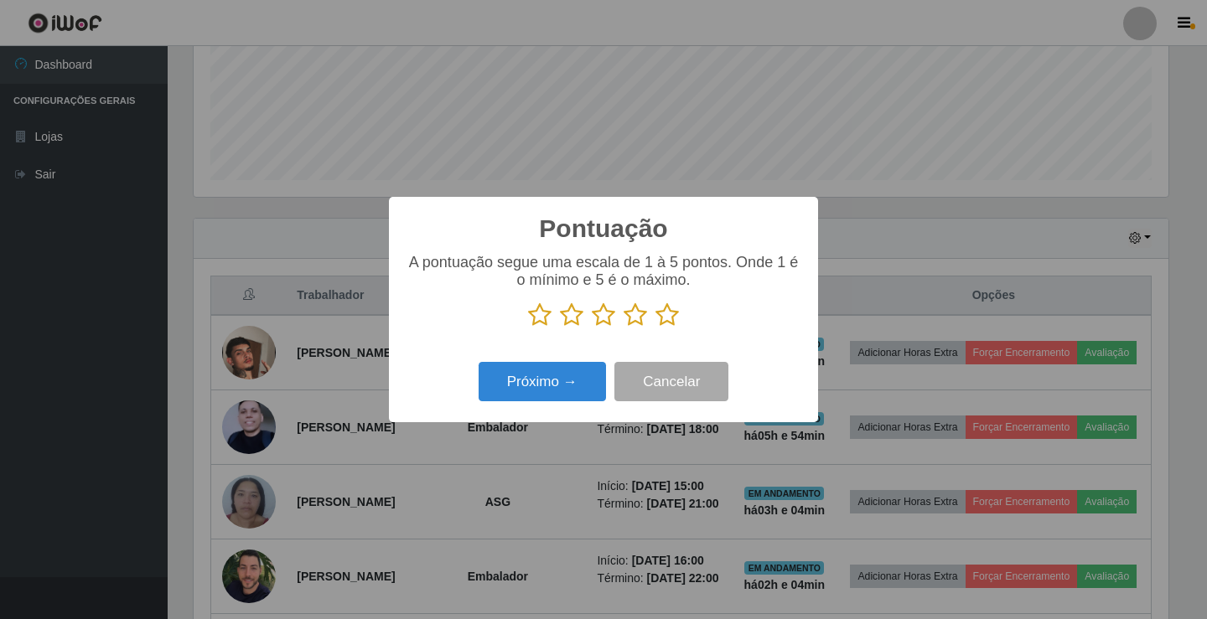
click at [609, 318] on icon at bounding box center [603, 315] width 23 height 25
click at [592, 328] on input "radio" at bounding box center [592, 328] width 0 height 0
click at [591, 380] on button "Próximo →" at bounding box center [542, 381] width 127 height 39
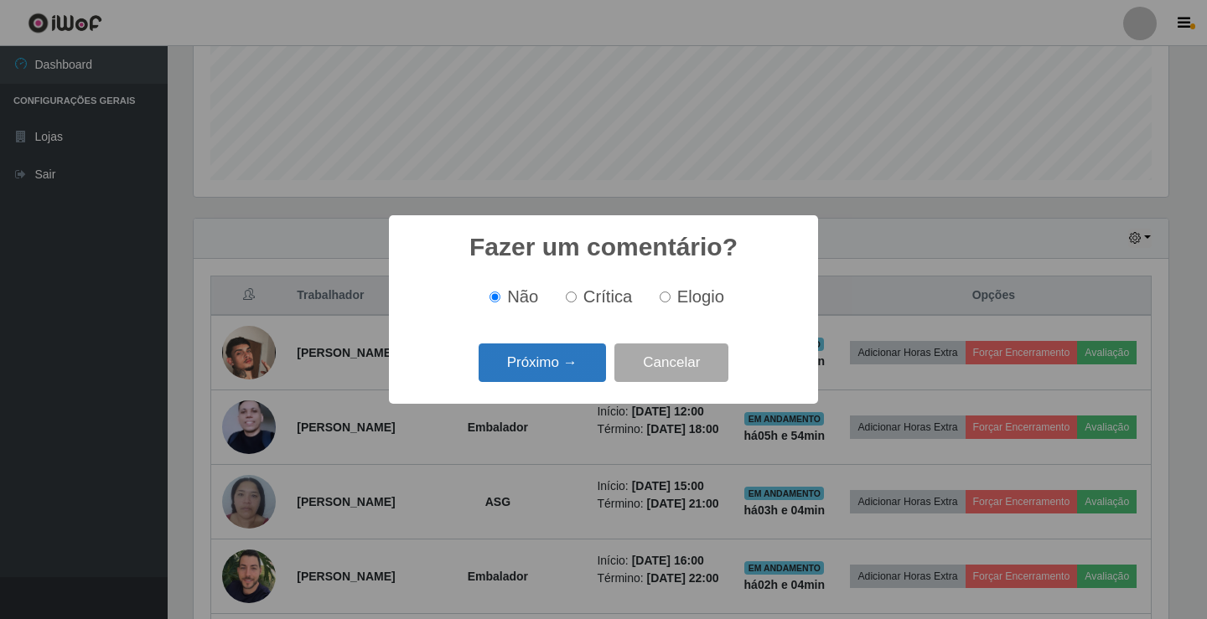
click at [591, 364] on button "Próximo →" at bounding box center [542, 363] width 127 height 39
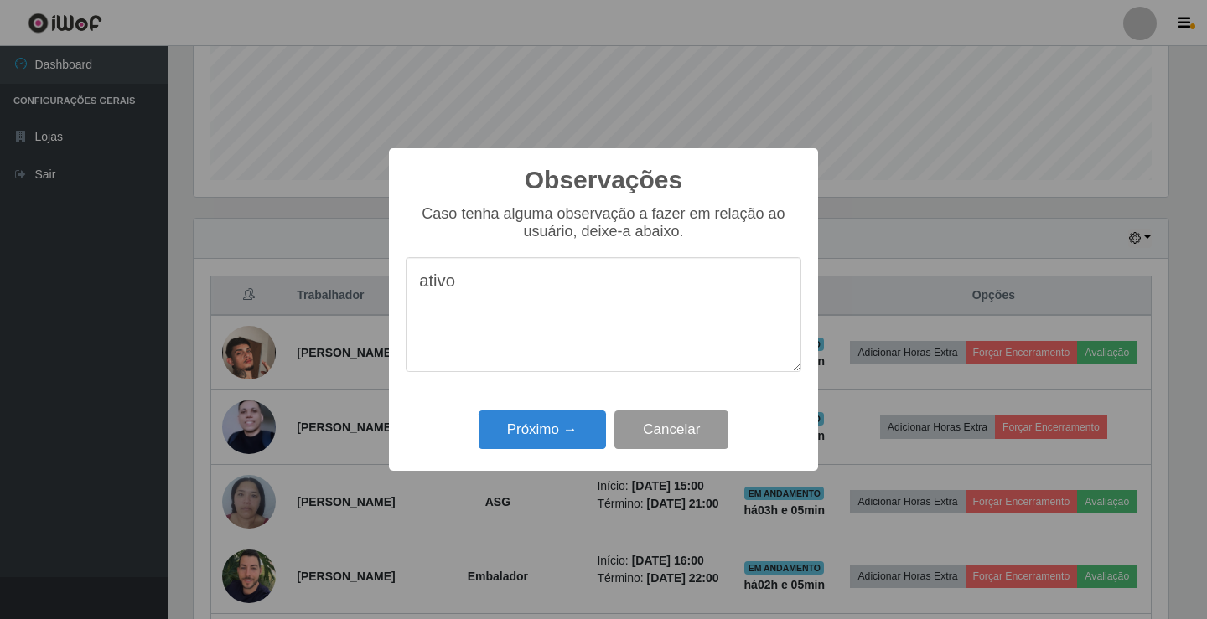
type textarea "ativo"
click at [644, 436] on button "Cancelar" at bounding box center [671, 430] width 114 height 39
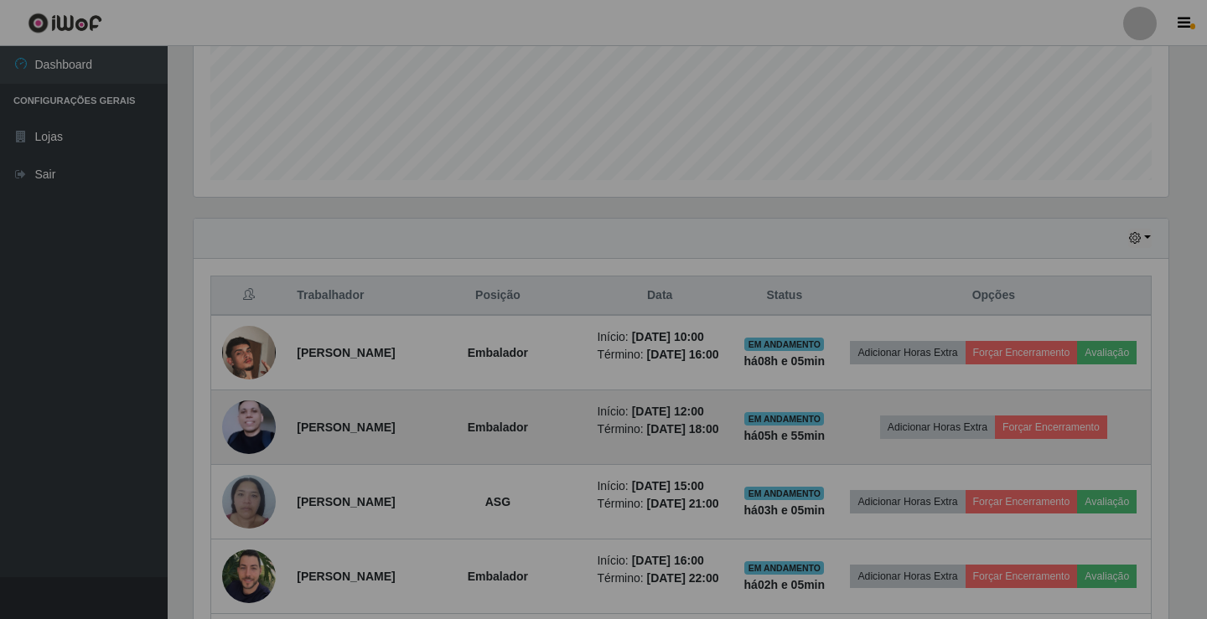
scroll to position [348, 983]
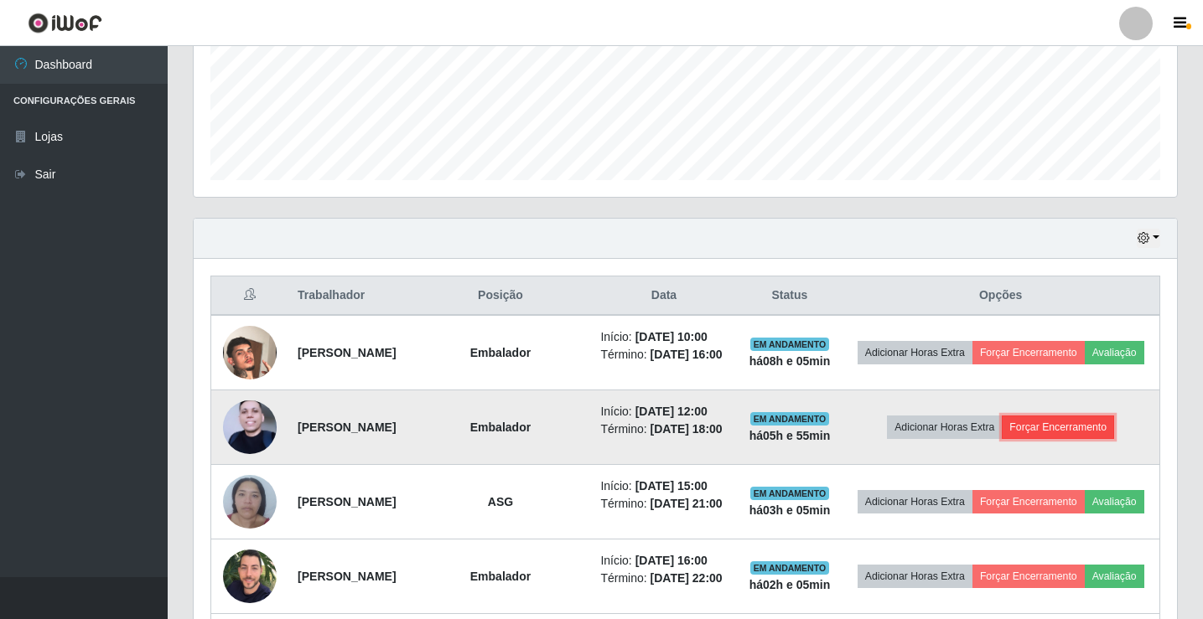
click at [1070, 439] on button "Forçar Encerramento" at bounding box center [1058, 427] width 112 height 23
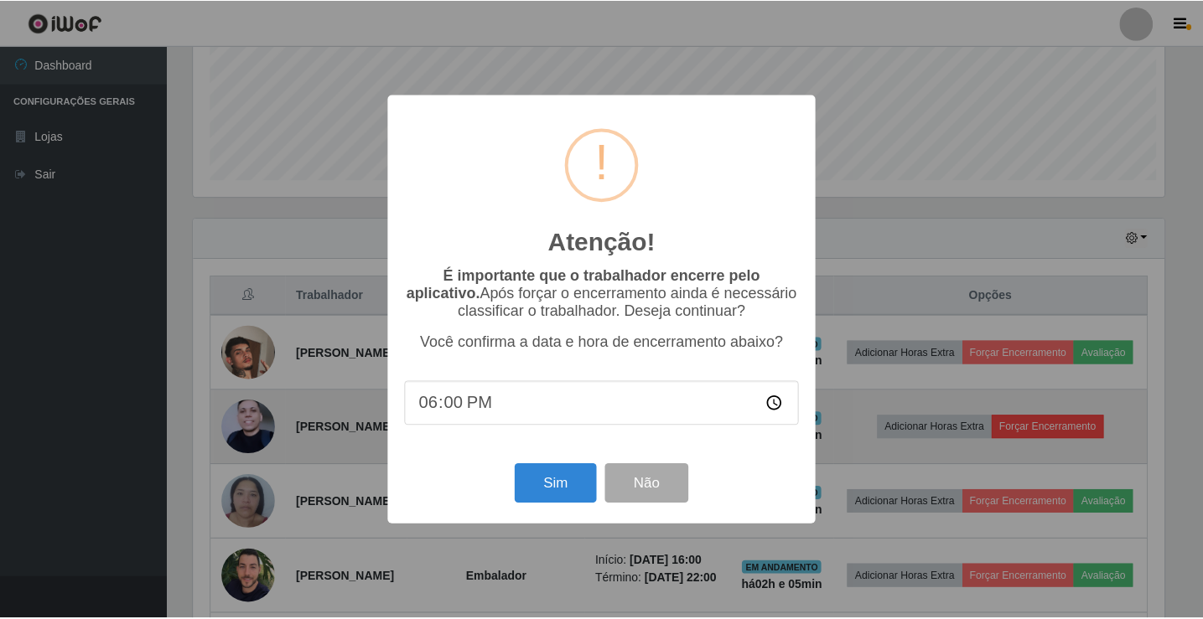
scroll to position [348, 975]
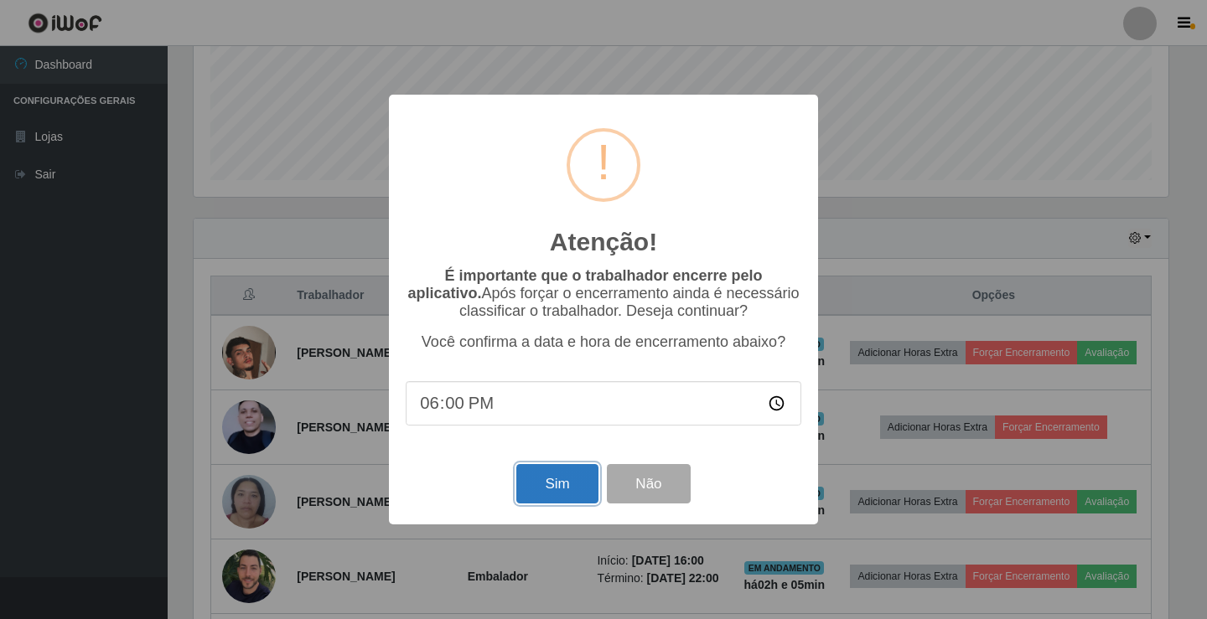
click at [541, 479] on button "Sim" at bounding box center [556, 483] width 81 height 39
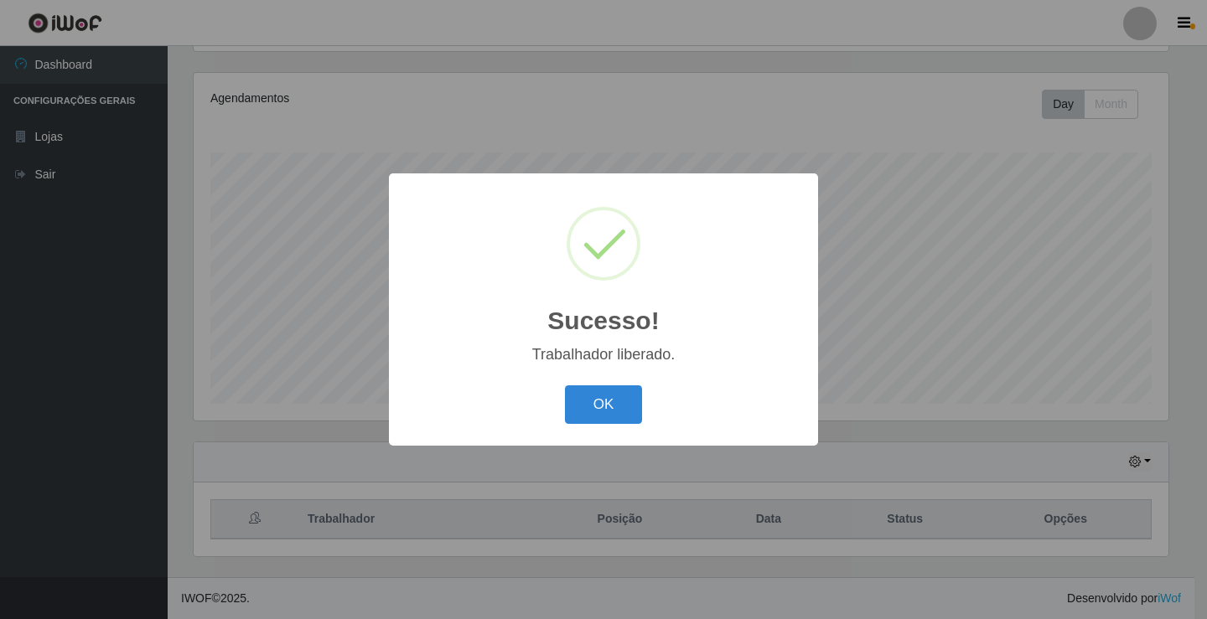
scroll to position [837916, 837289]
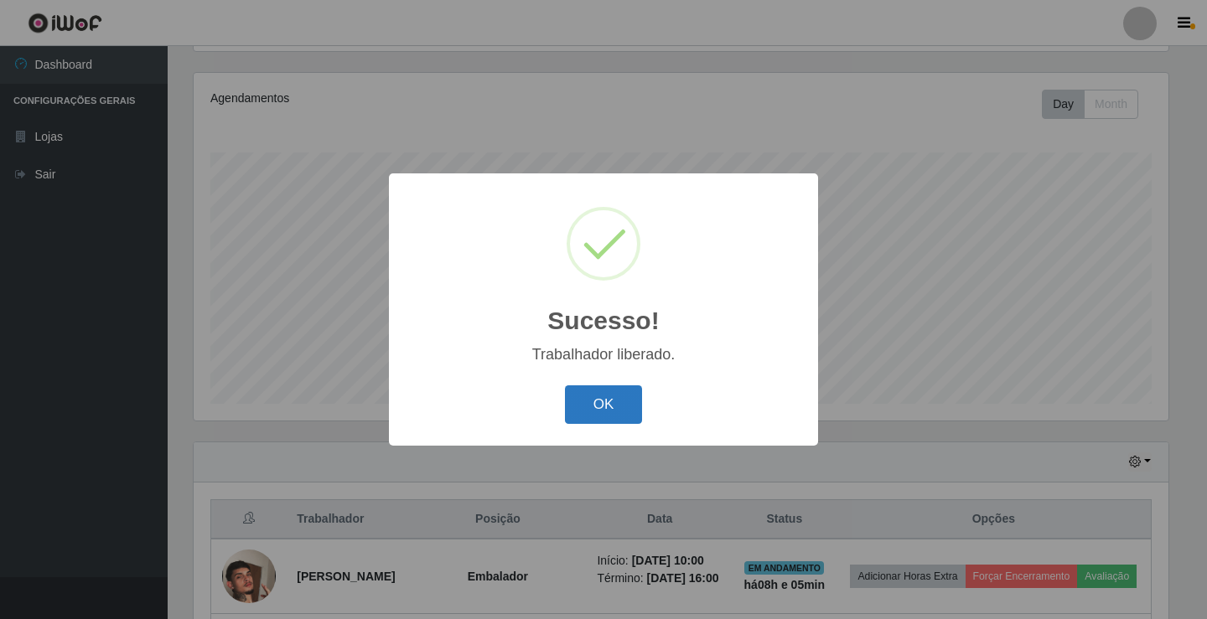
click at [634, 396] on button "OK" at bounding box center [604, 405] width 78 height 39
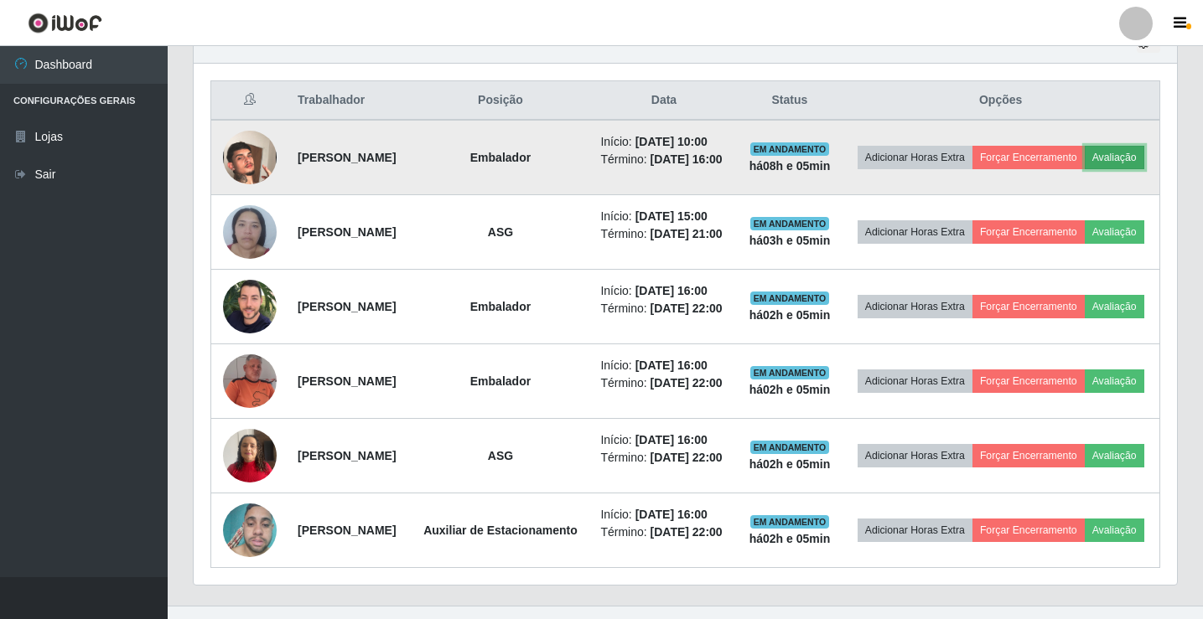
click at [1085, 168] on button "Avaliação" at bounding box center [1115, 157] width 60 height 23
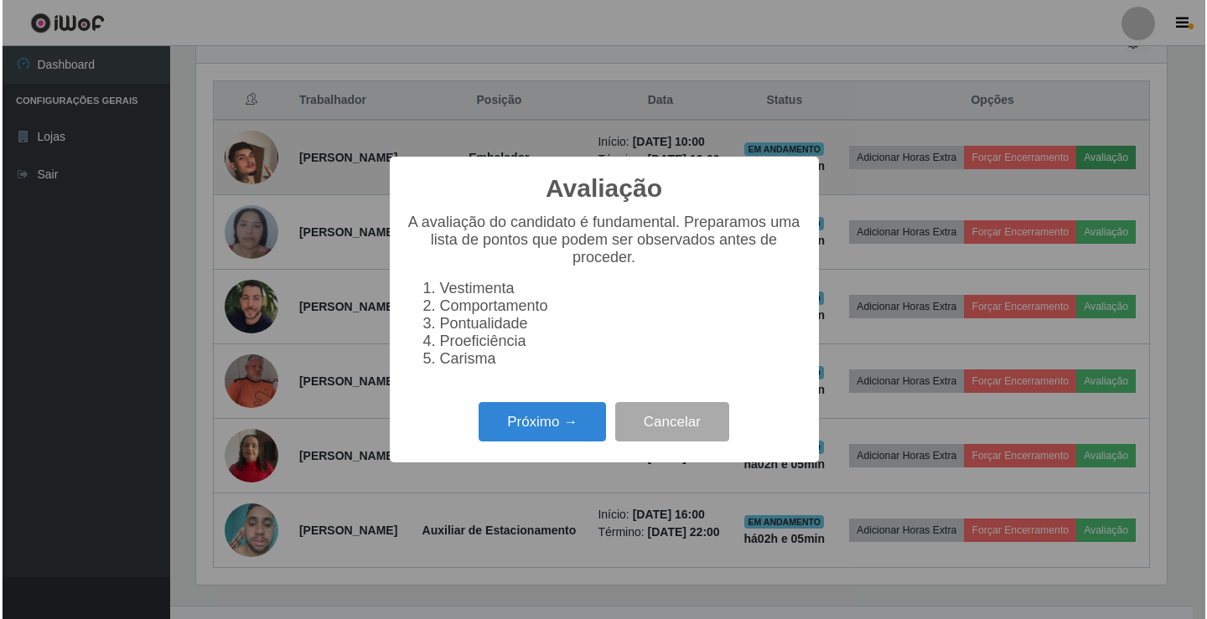
scroll to position [348, 975]
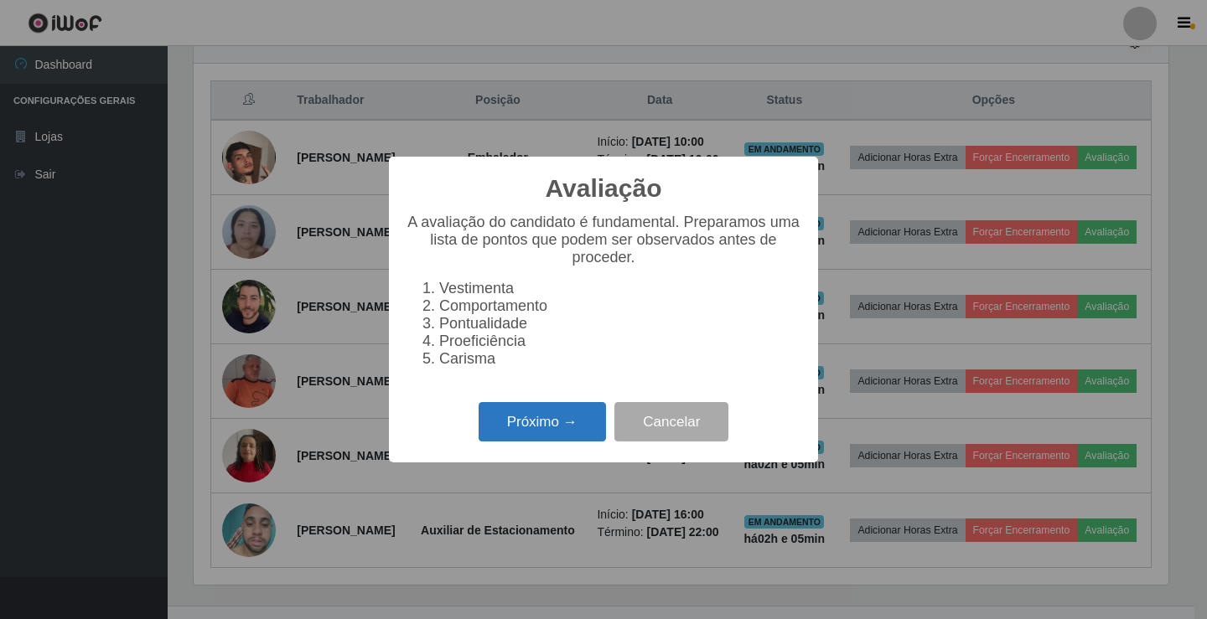
click at [512, 422] on button "Próximo →" at bounding box center [542, 421] width 127 height 39
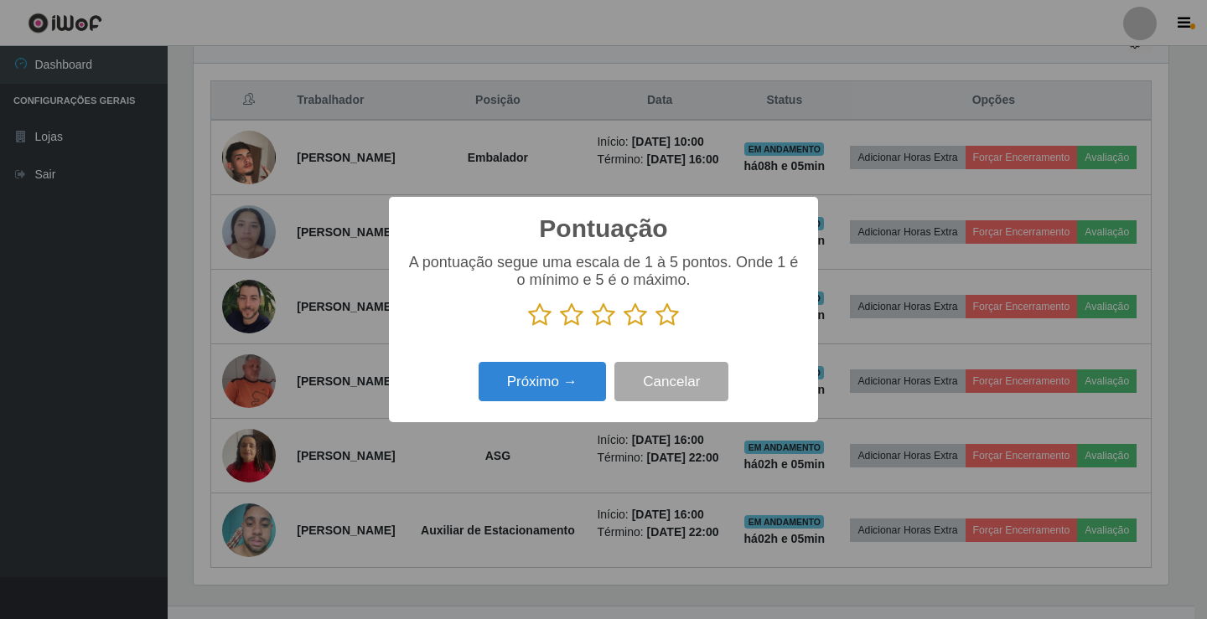
click at [635, 319] on icon at bounding box center [635, 315] width 23 height 25
click at [624, 328] on input "radio" at bounding box center [624, 328] width 0 height 0
click at [605, 378] on button "Próximo →" at bounding box center [542, 381] width 127 height 39
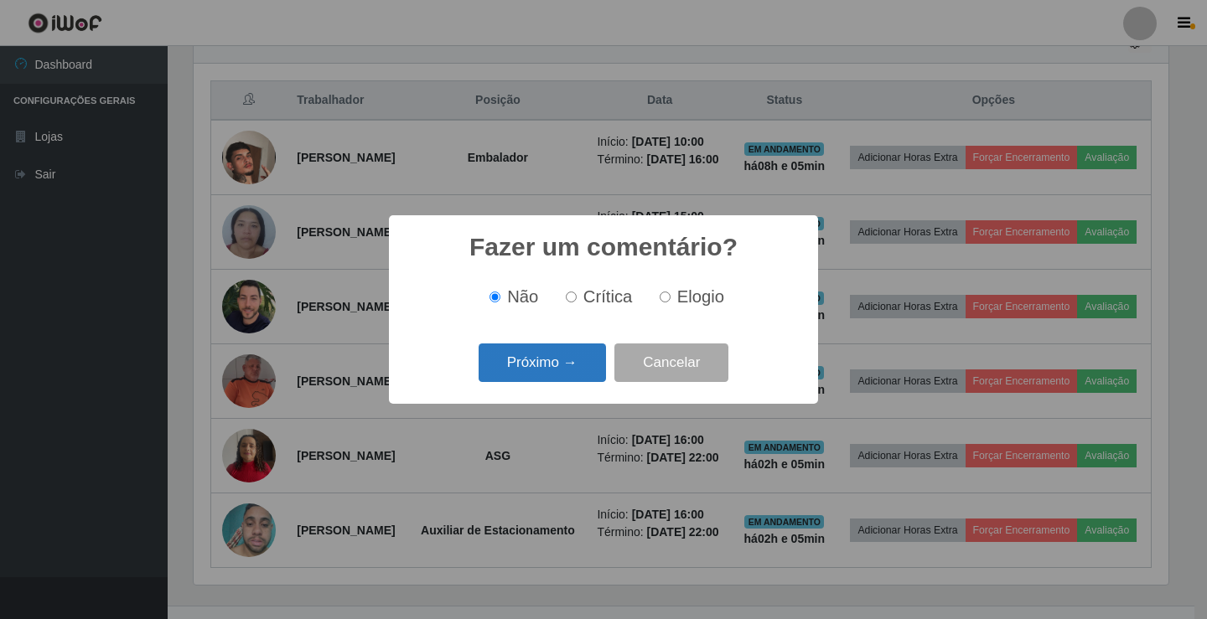
click at [571, 355] on button "Próximo →" at bounding box center [542, 363] width 127 height 39
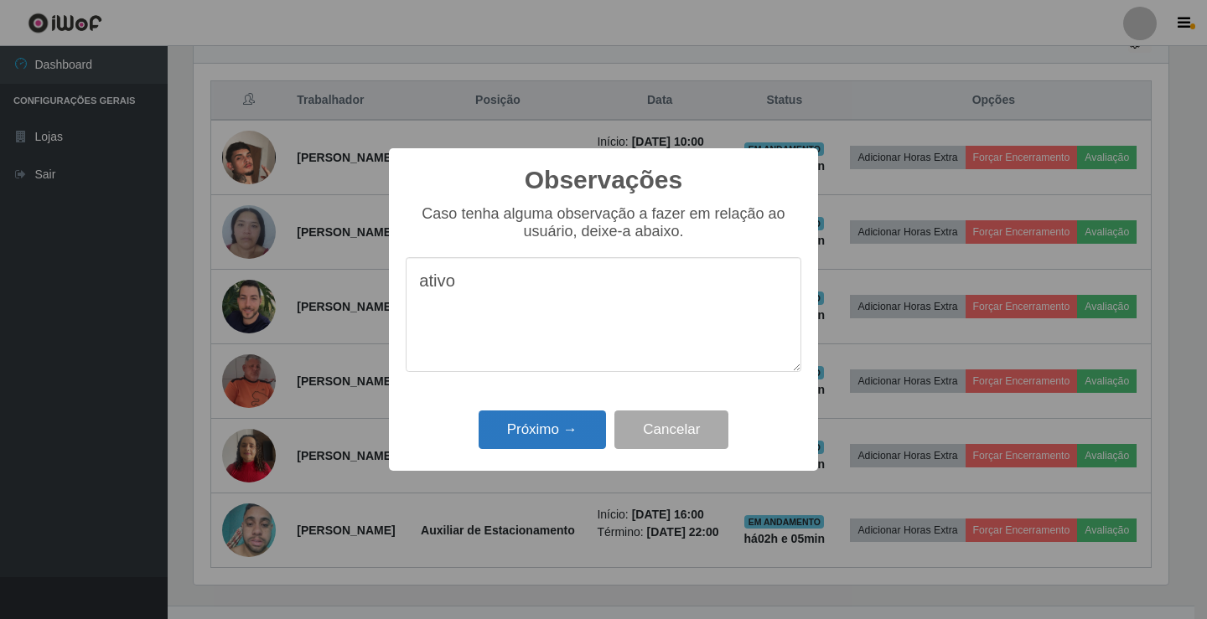
type textarea "ativo"
click at [565, 422] on button "Próximo →" at bounding box center [542, 430] width 127 height 39
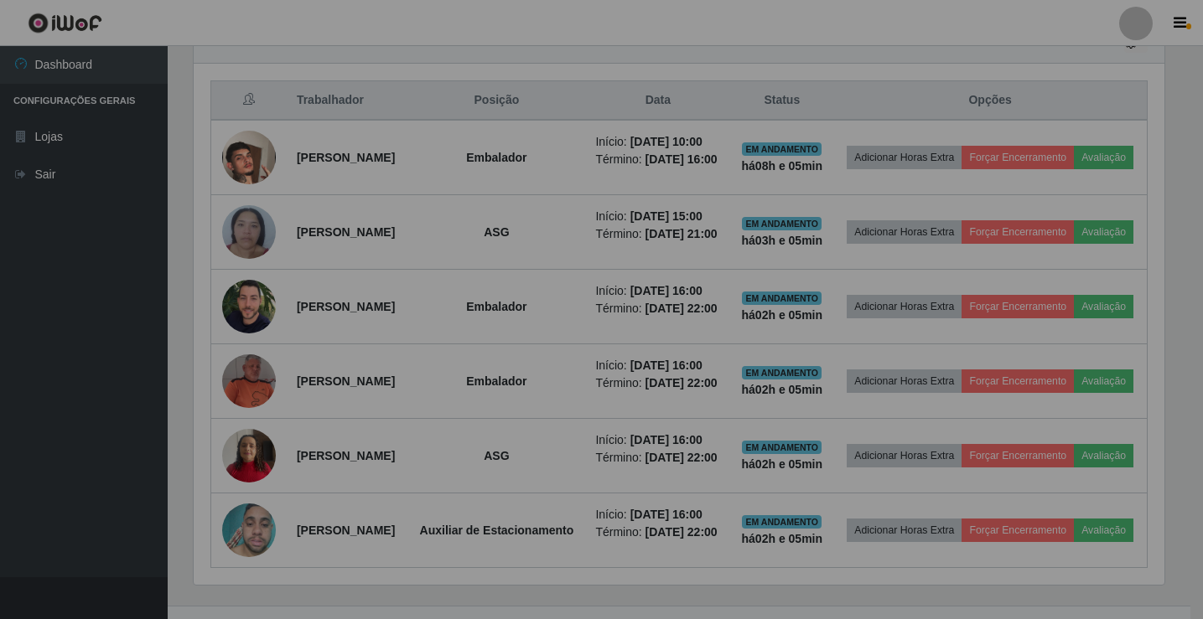
scroll to position [348, 983]
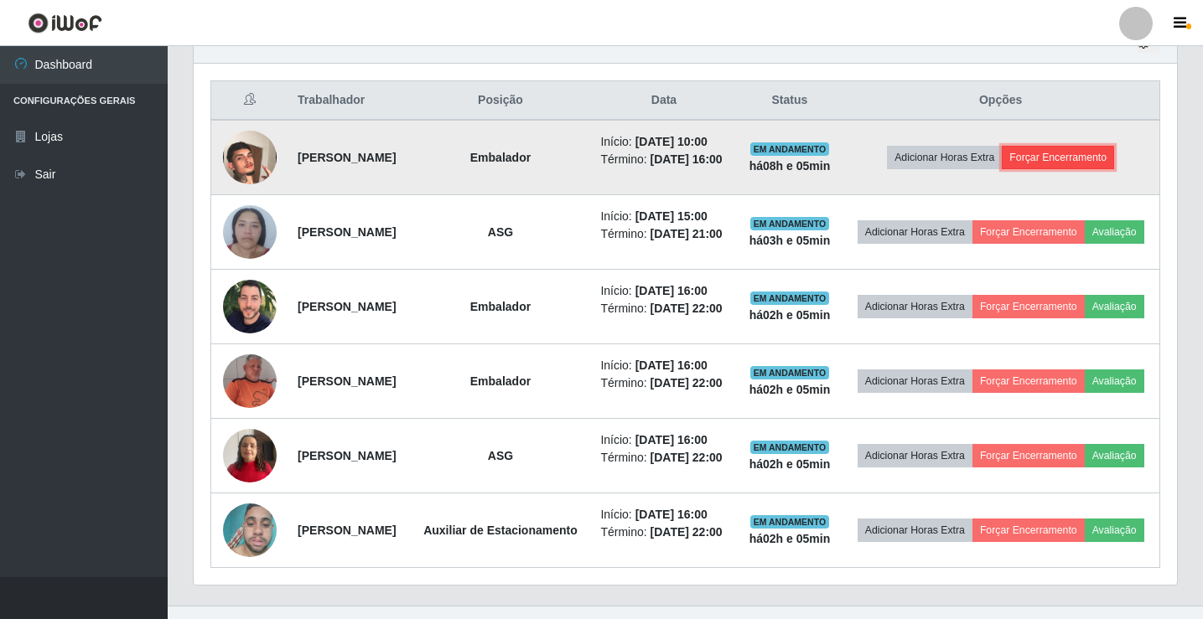
click at [1100, 158] on button "Forçar Encerramento" at bounding box center [1058, 157] width 112 height 23
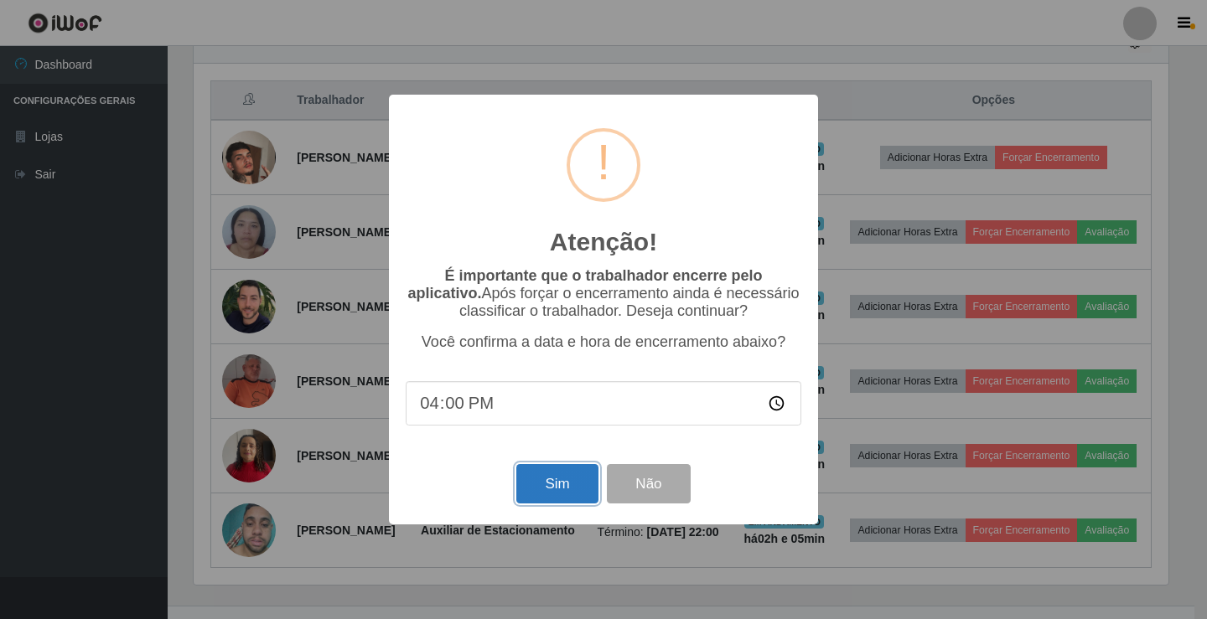
click at [544, 499] on button "Sim" at bounding box center [556, 483] width 81 height 39
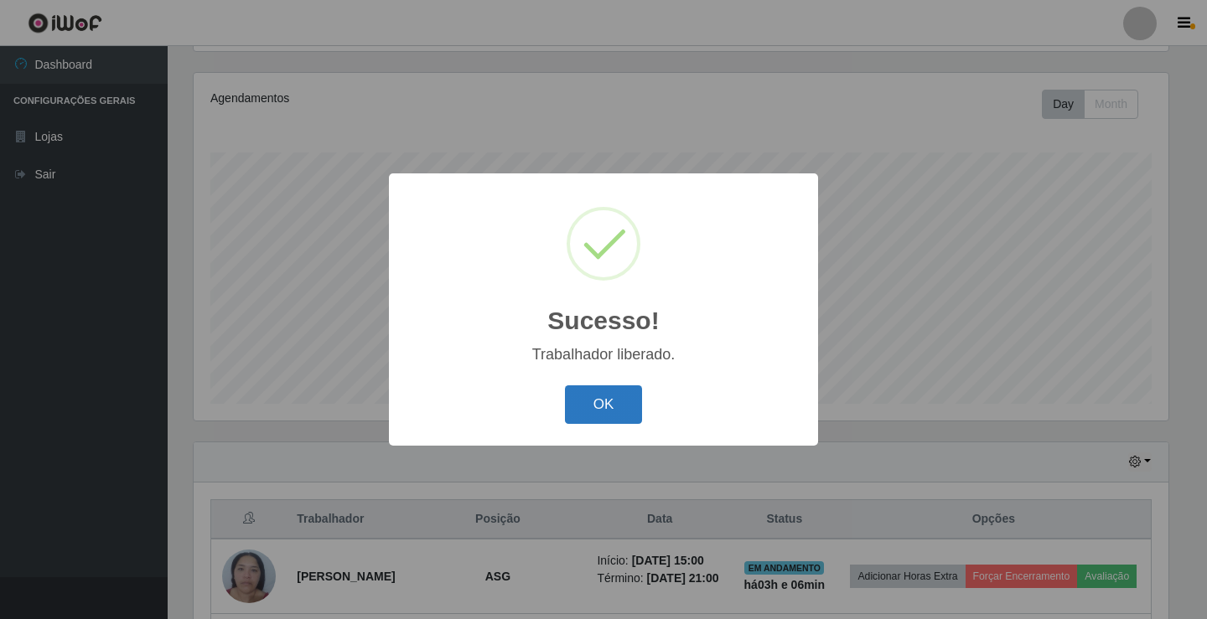
click at [591, 406] on button "OK" at bounding box center [604, 405] width 78 height 39
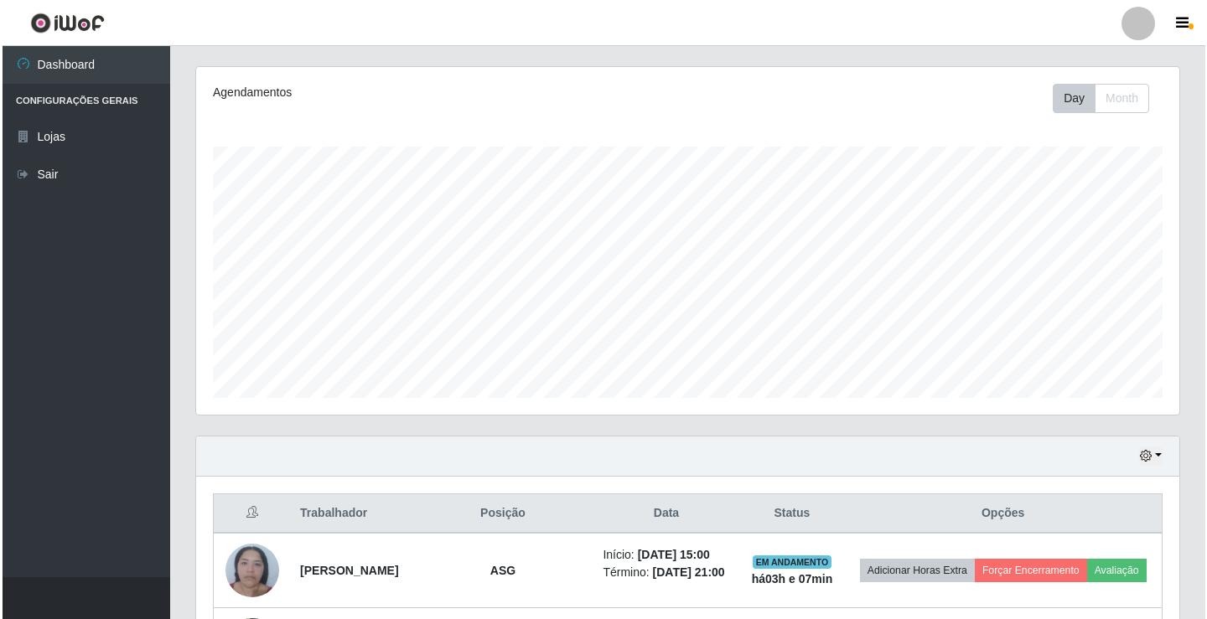
scroll to position [0, 0]
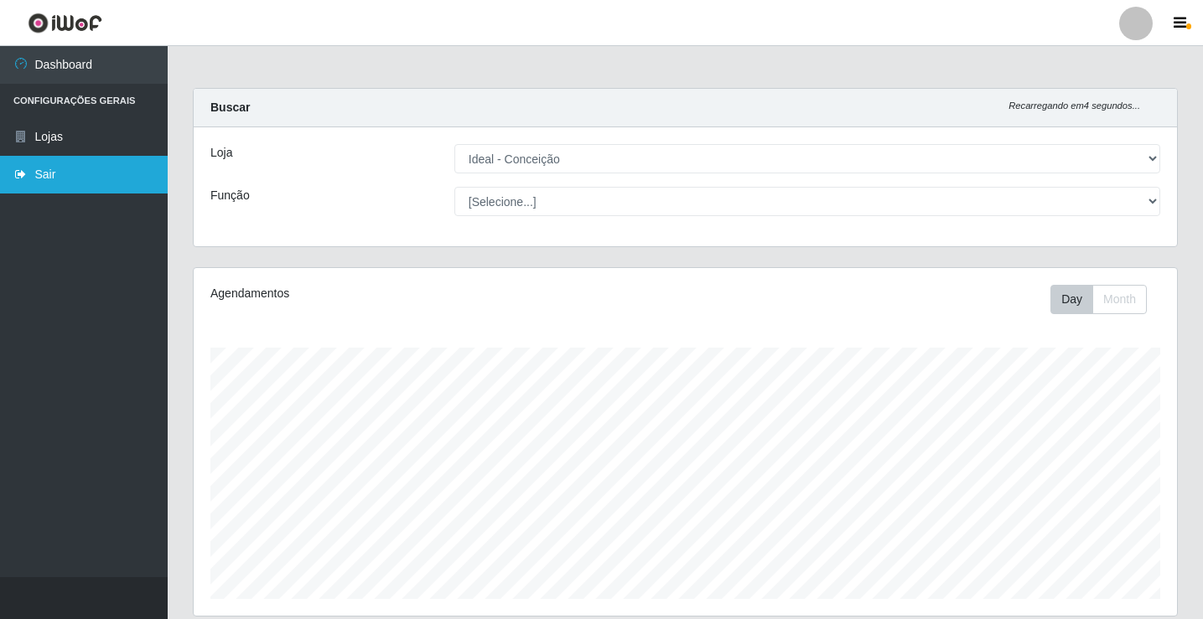
click at [55, 179] on link "Sair" at bounding box center [84, 175] width 168 height 38
